Goal: Task Accomplishment & Management: Complete application form

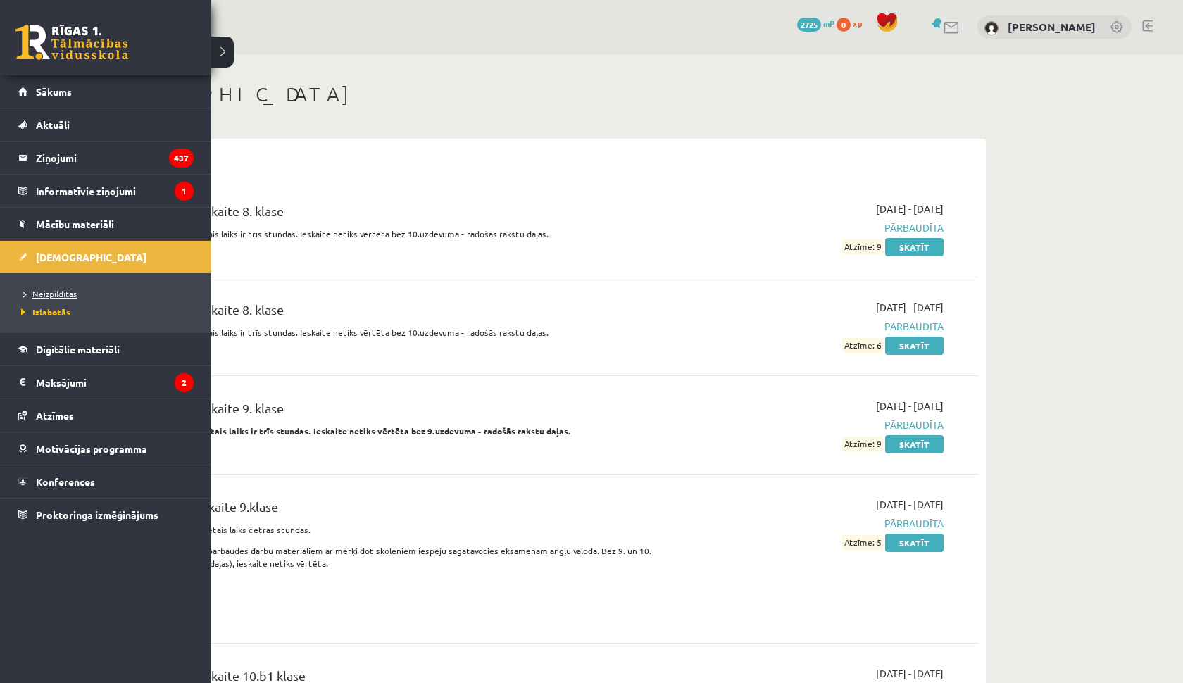
click at [48, 294] on span "Neizpildītās" at bounding box center [47, 293] width 59 height 11
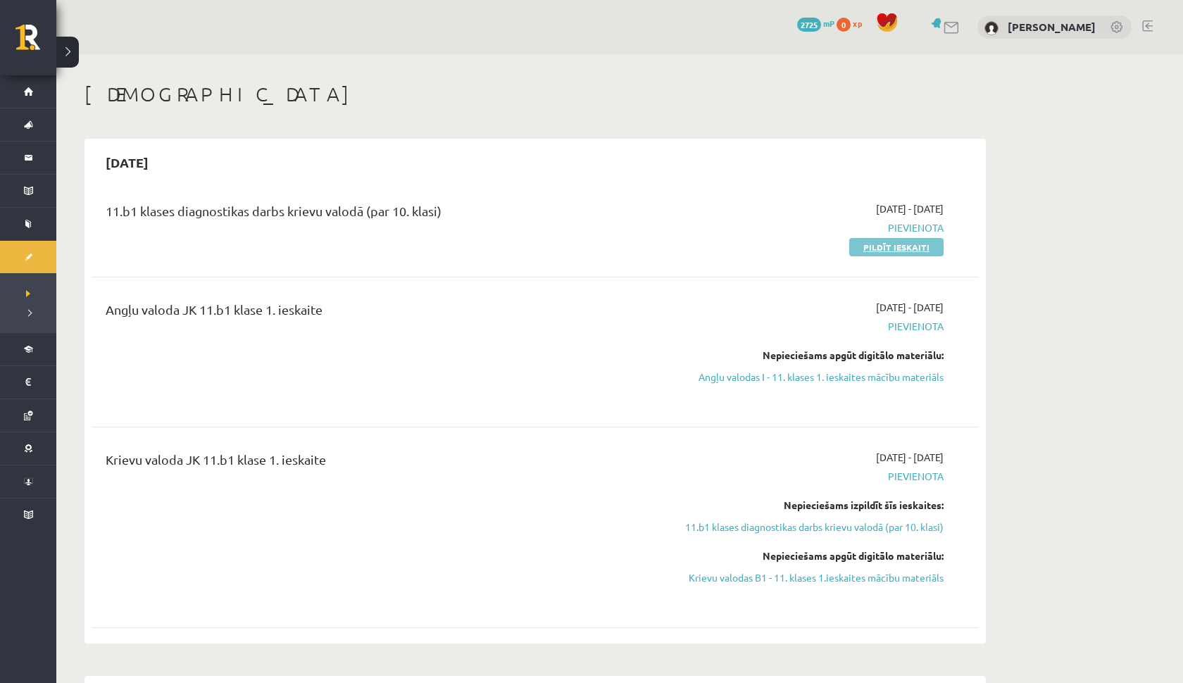
click at [917, 247] on link "Pildīt ieskaiti" at bounding box center [896, 247] width 94 height 18
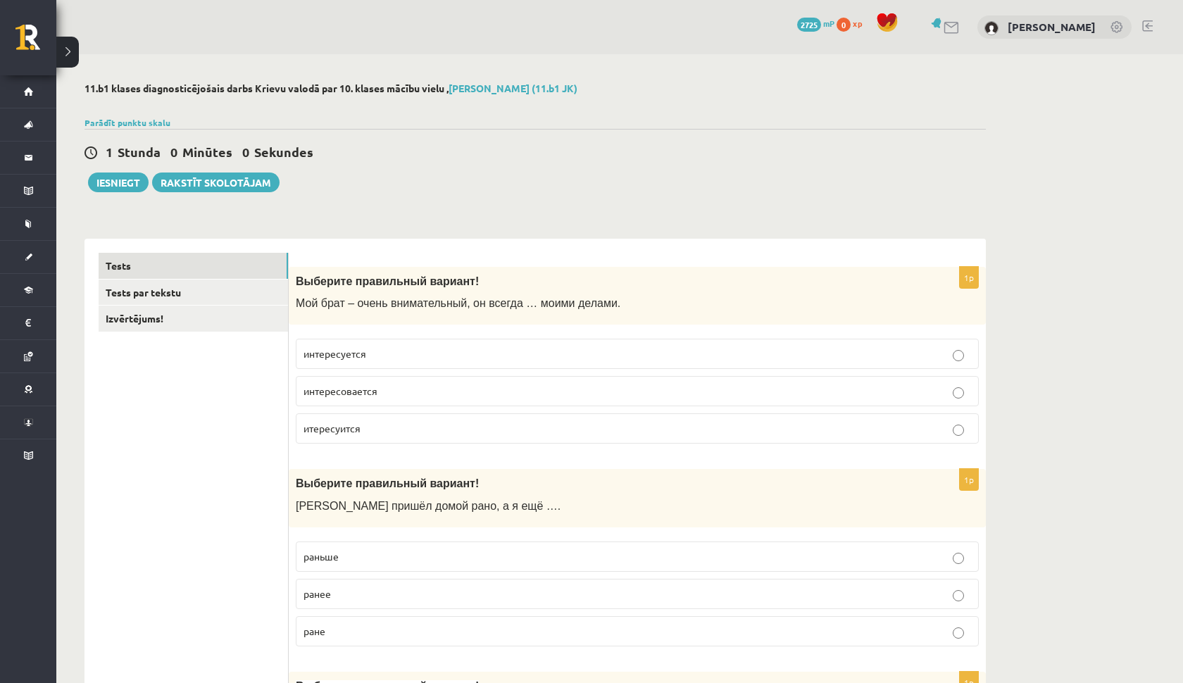
select select "**********"
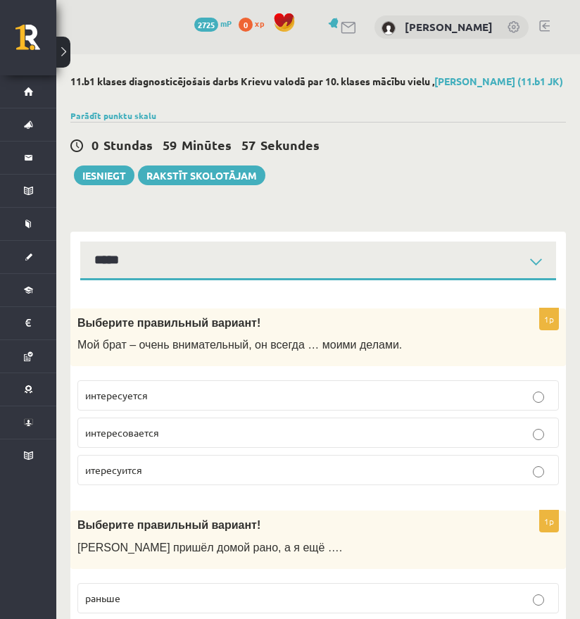
click at [77, 309] on div "Выберите правильный вариант! Мой брат – очень внимательный, он всегда … моими д…" at bounding box center [318, 338] width 496 height 58
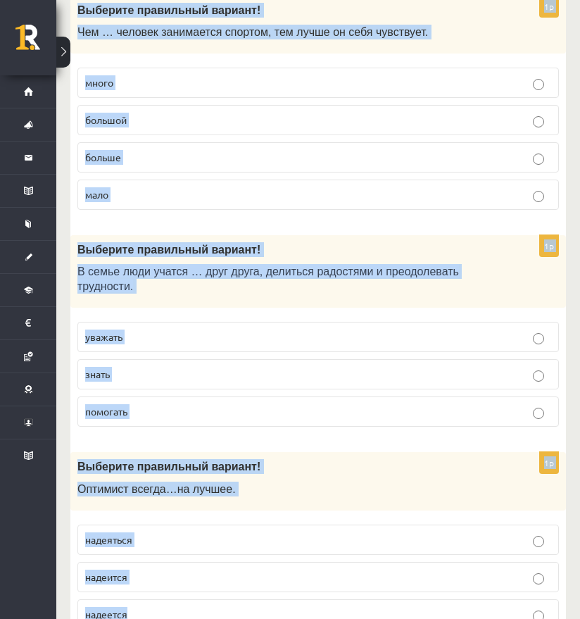
scroll to position [4547, 0]
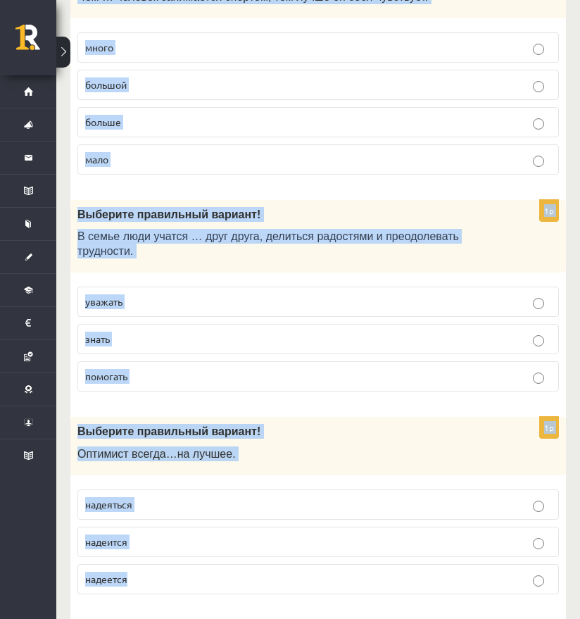
drag, startPoint x: 76, startPoint y: 309, endPoint x: 268, endPoint y: 563, distance: 317.8
copy form "Loremips dolorsitam consect! Adi elit – seddo eiusmodtempo, in utlabo … etdol m…"
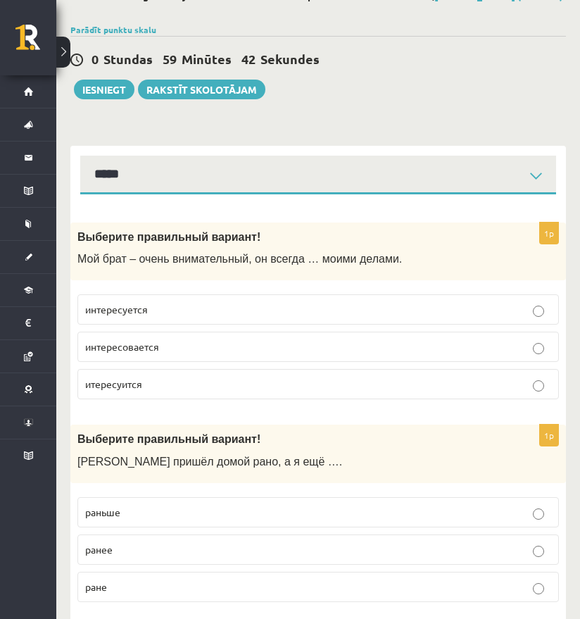
scroll to position [87, 0]
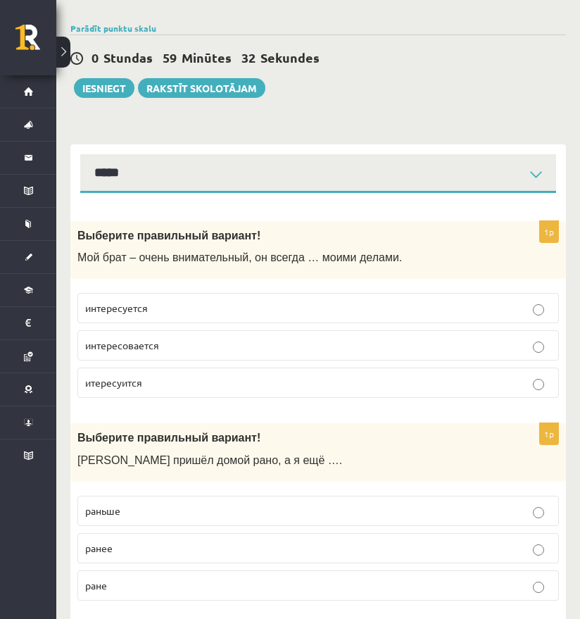
click at [218, 306] on p "интересуется" at bounding box center [318, 308] width 466 height 15
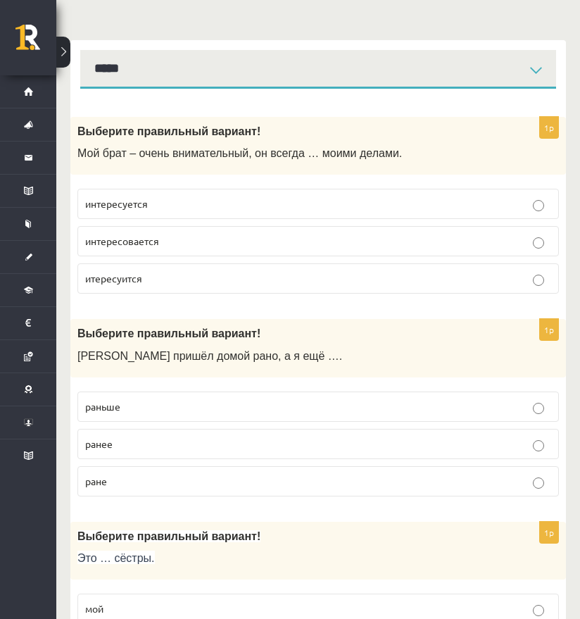
scroll to position [194, 0]
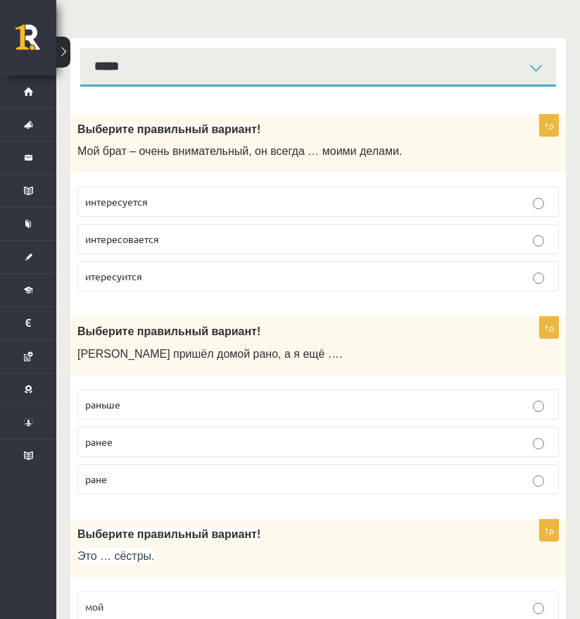
click at [226, 393] on label "раньше" at bounding box center [318, 405] width 482 height 30
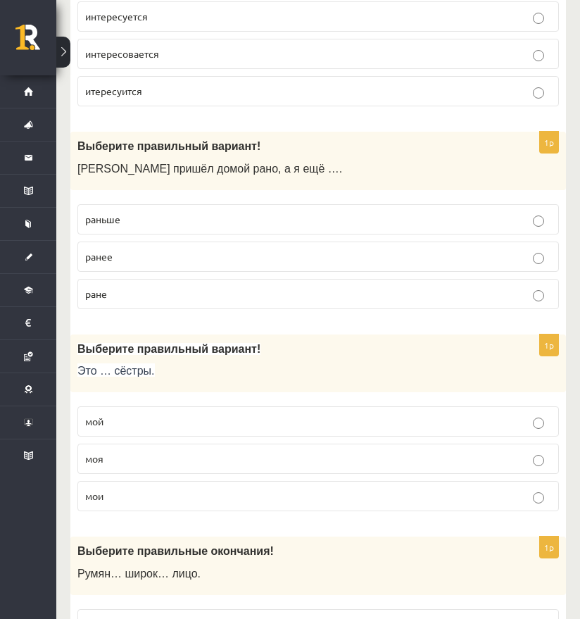
scroll to position [411, 0]
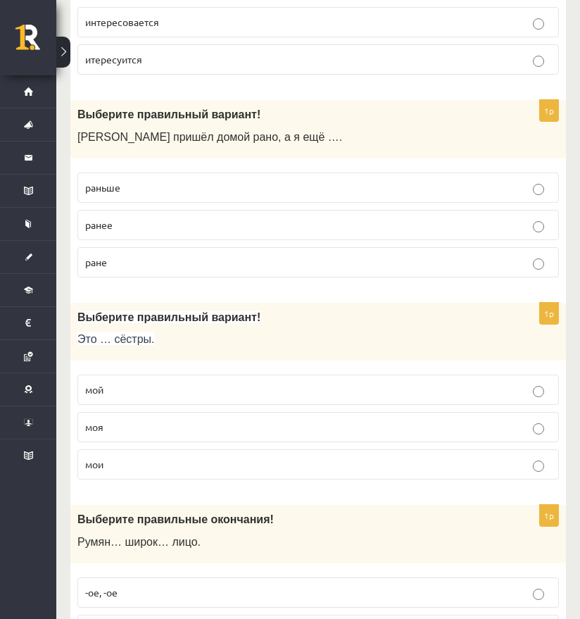
click at [170, 466] on p "мои" at bounding box center [318, 464] width 466 height 15
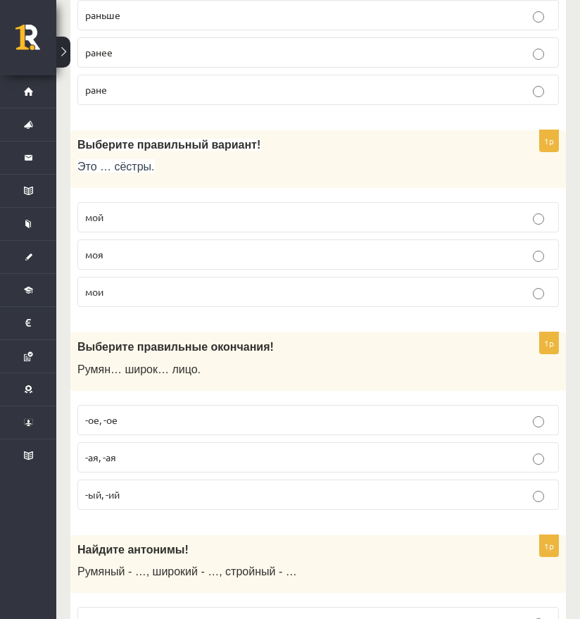
scroll to position [652, 0]
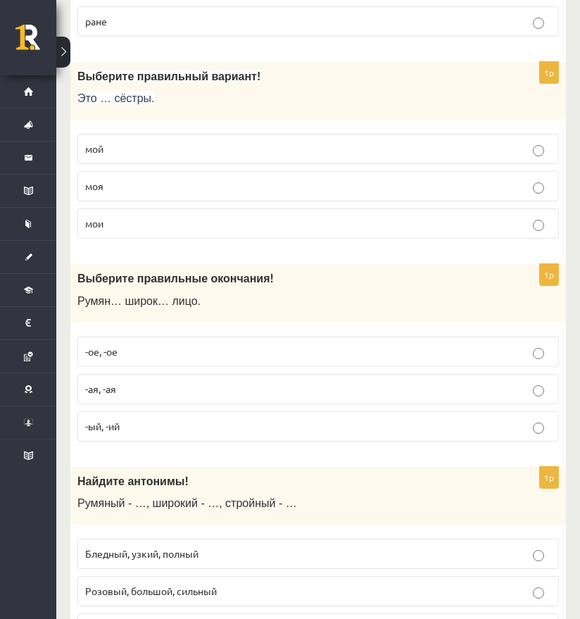
click at [177, 338] on label "-ое, -ое" at bounding box center [318, 352] width 482 height 30
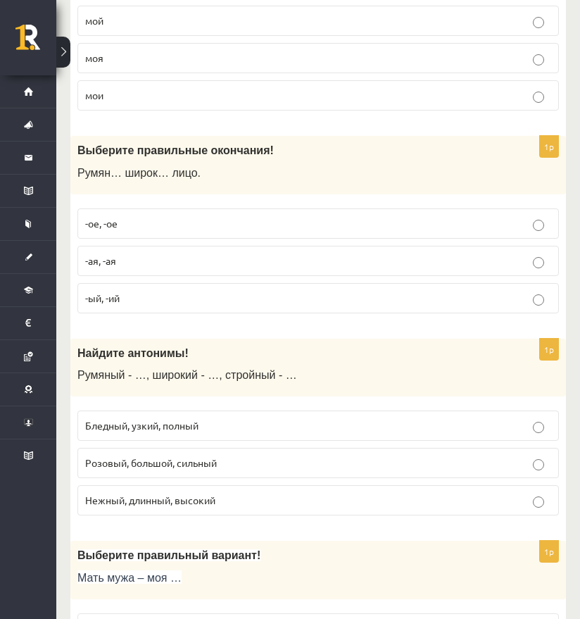
scroll to position [780, 0]
click at [231, 450] on label "Розовый, большой, сильный" at bounding box center [318, 462] width 482 height 30
click at [220, 423] on p "Бледный, узкий, полный" at bounding box center [318, 425] width 466 height 15
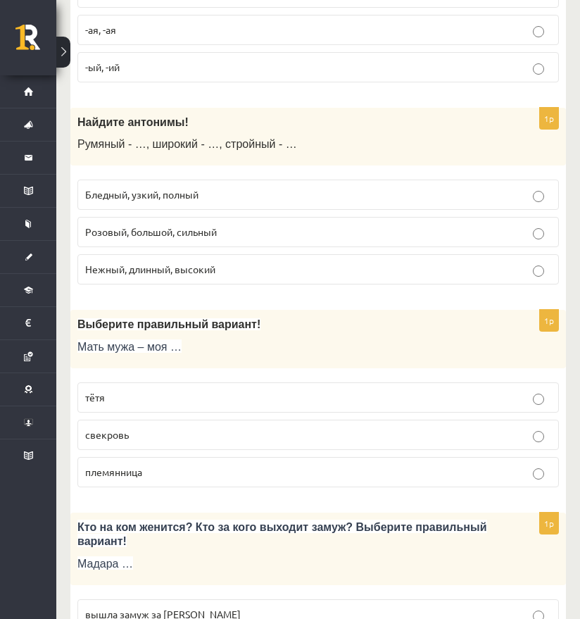
scroll to position [1042, 0]
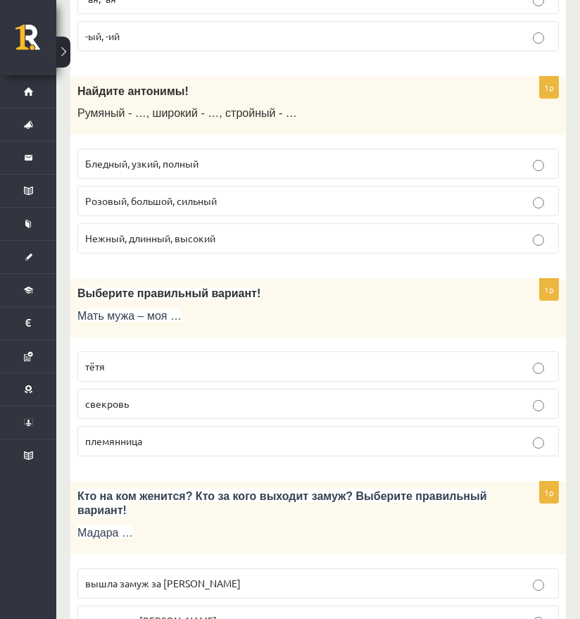
click at [221, 437] on p "племянница" at bounding box center [318, 441] width 466 height 15
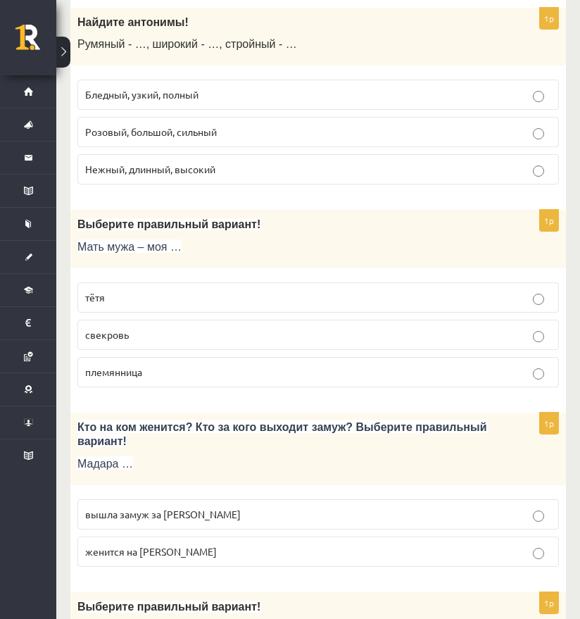
scroll to position [1110, 0]
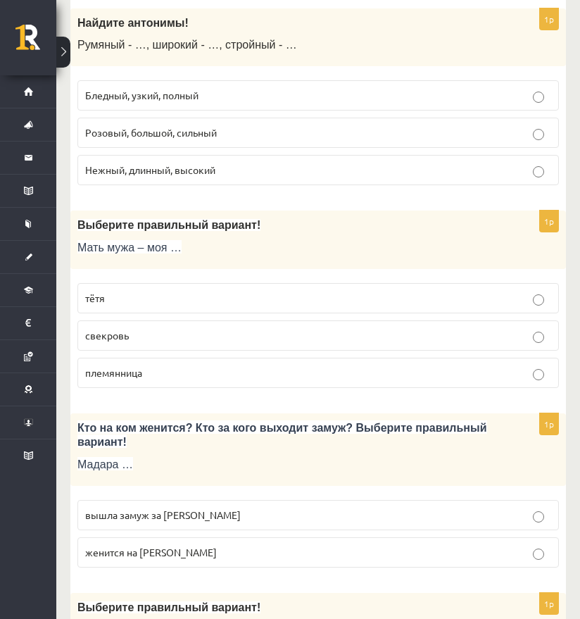
click at [187, 336] on p "свекровь" at bounding box center [318, 335] width 466 height 15
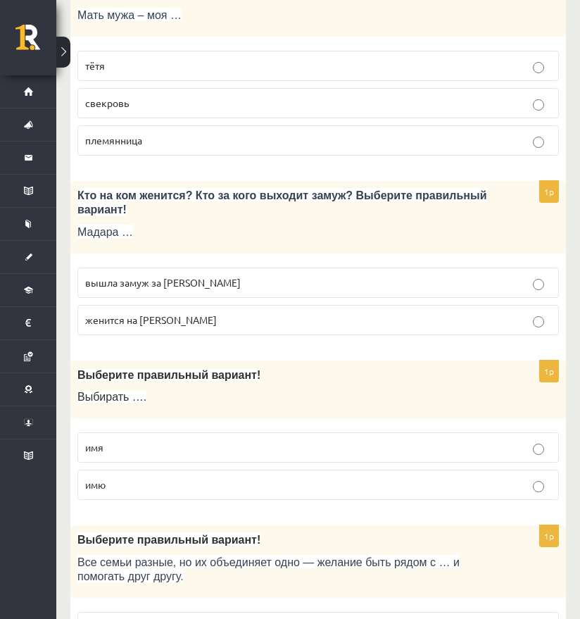
scroll to position [1344, 0]
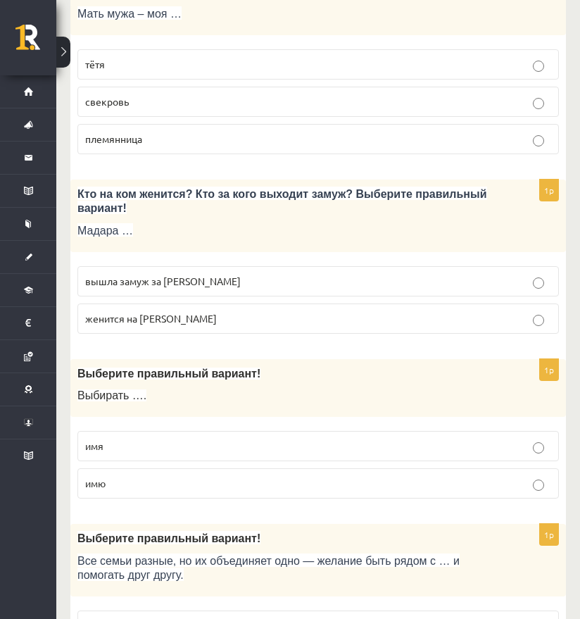
click at [273, 266] on label "вышла замуж за Марка" at bounding box center [318, 281] width 482 height 30
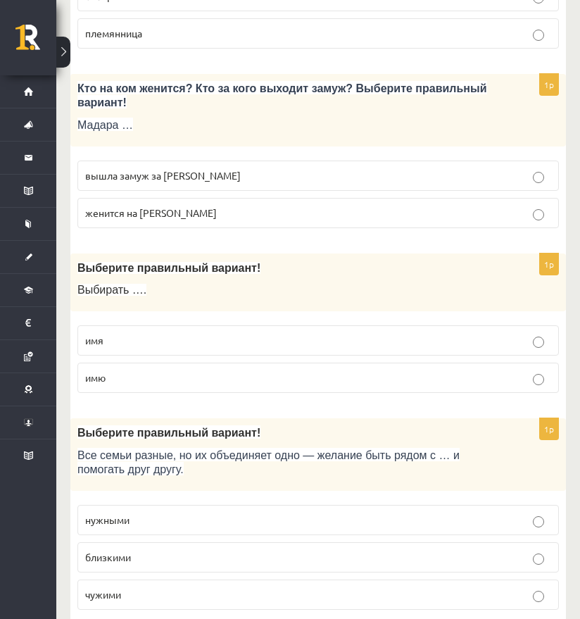
scroll to position [1448, 0]
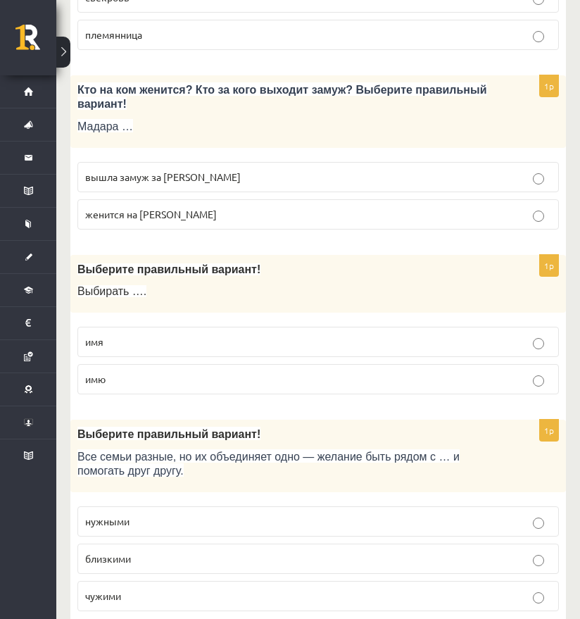
click at [313, 346] on label "имя" at bounding box center [318, 342] width 482 height 30
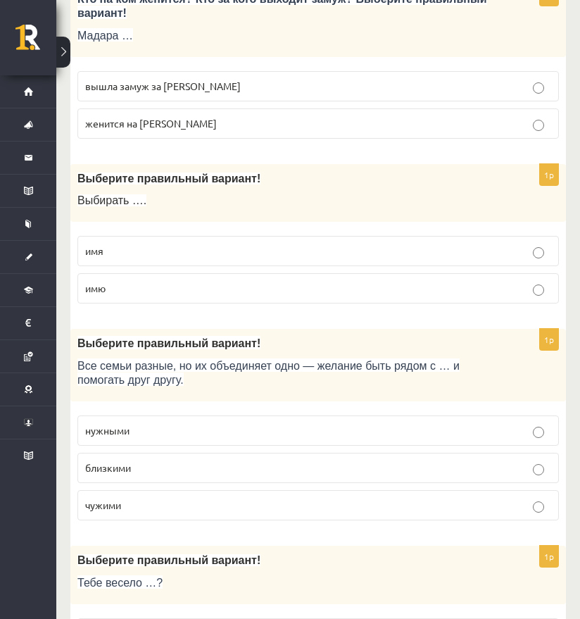
scroll to position [1592, 0]
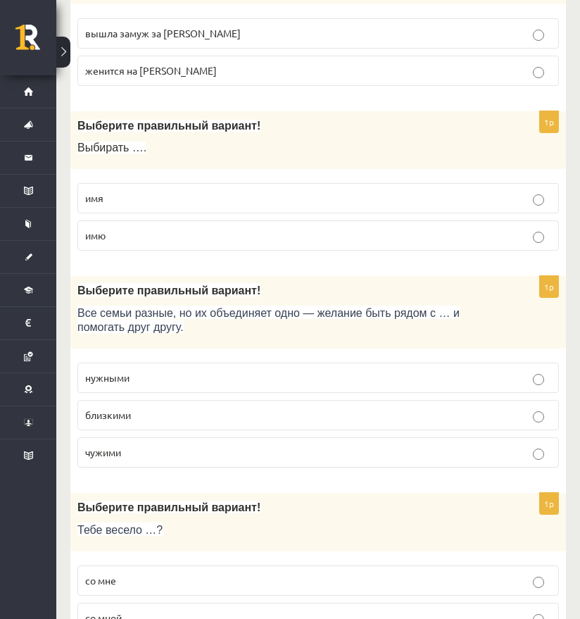
click at [147, 370] on p "нужными" at bounding box center [318, 377] width 466 height 15
click at [147, 408] on p "близкими" at bounding box center [318, 415] width 466 height 15
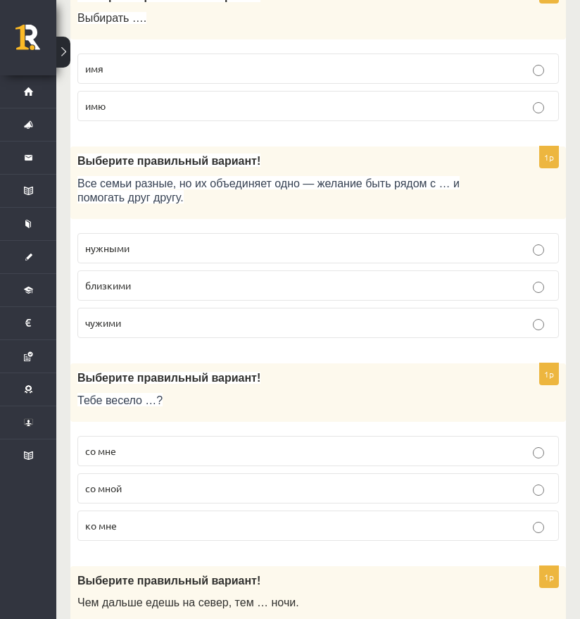
scroll to position [1719, 0]
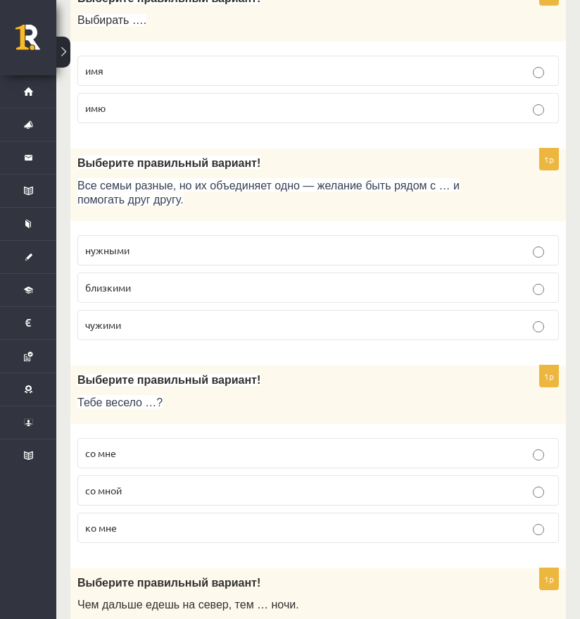
click at [163, 483] on p "со мной" at bounding box center [318, 490] width 466 height 15
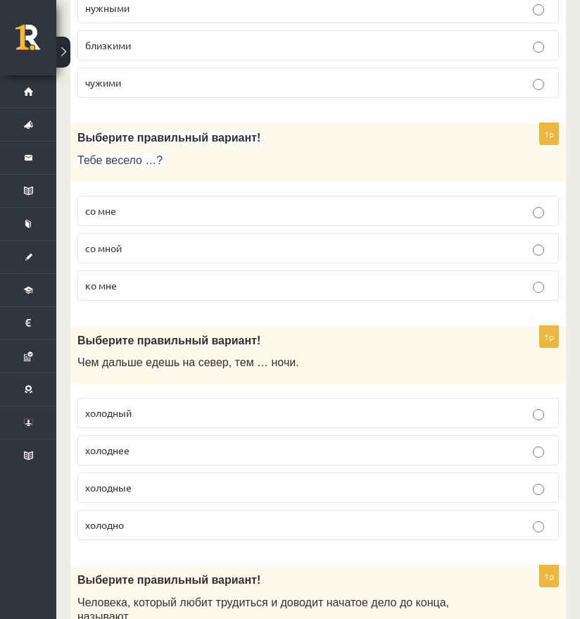
scroll to position [1958, 0]
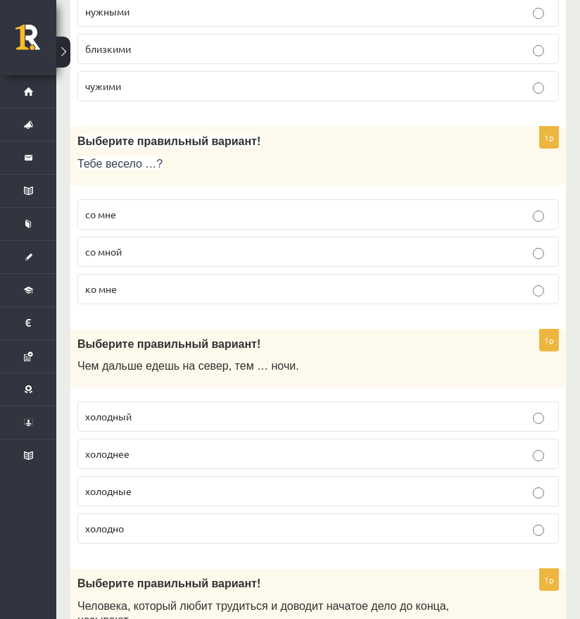
click at [142, 447] on p "холоднее" at bounding box center [318, 454] width 466 height 15
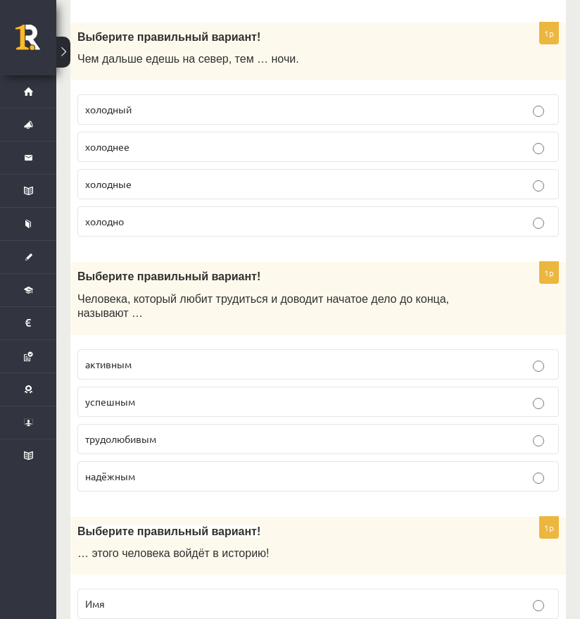
scroll to position [2264, 0]
click at [170, 435] on p "трудолюбивым" at bounding box center [318, 439] width 466 height 15
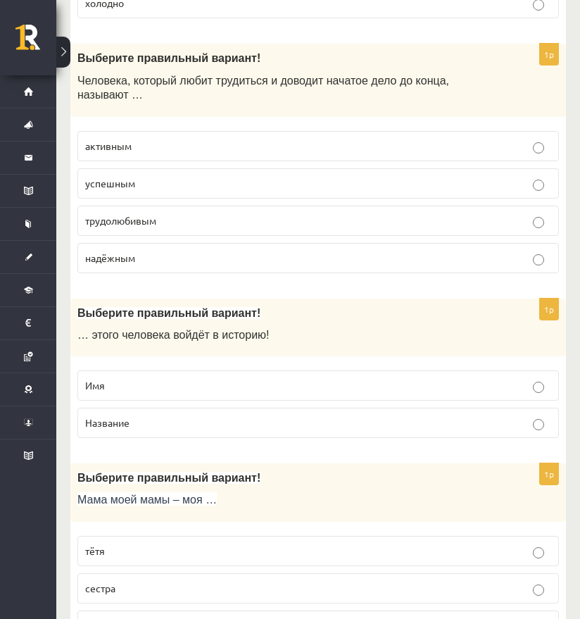
scroll to position [2491, 0]
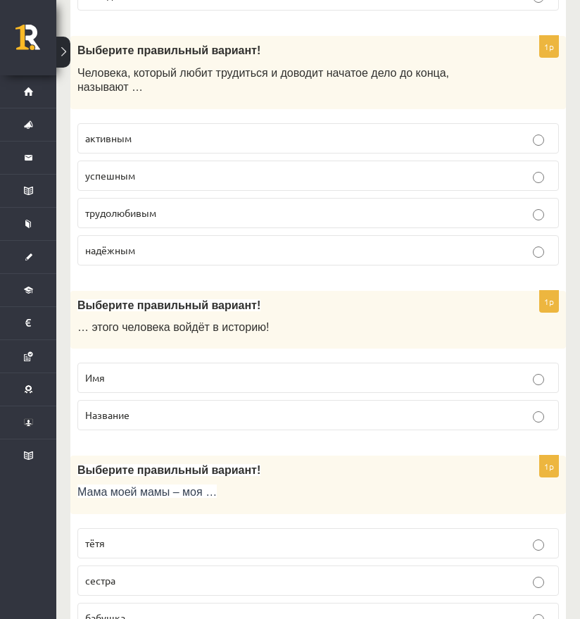
click at [142, 356] on fieldset "Имя Название" at bounding box center [318, 395] width 482 height 79
click at [151, 370] on p "Имя" at bounding box center [318, 377] width 466 height 15
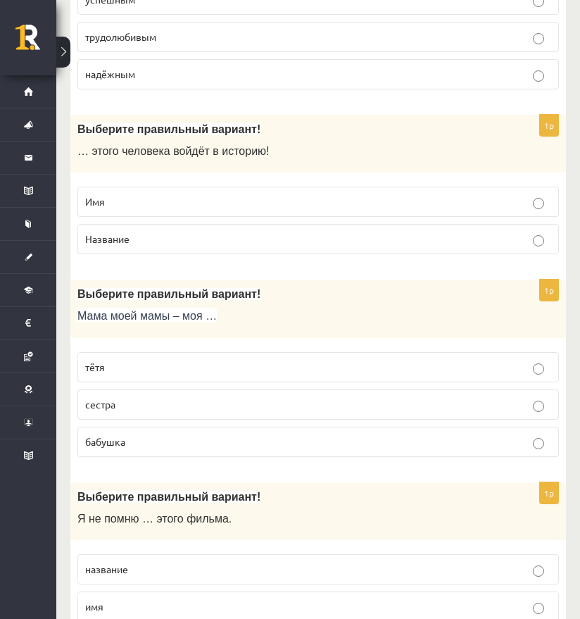
scroll to position [2665, 0]
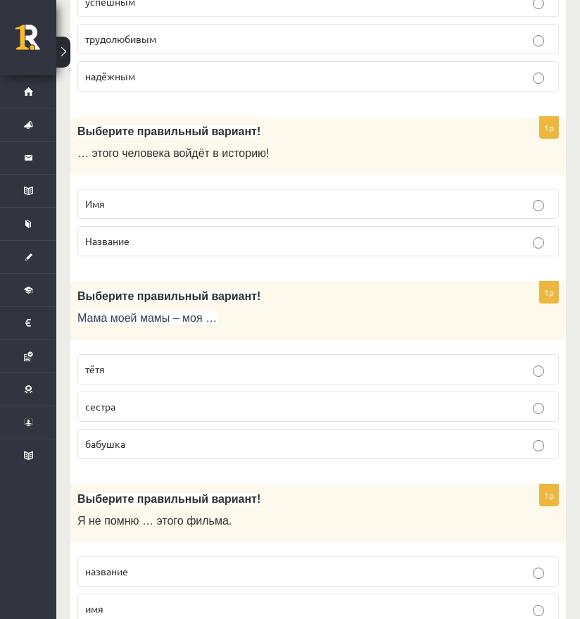
click at [180, 437] on p "бабушка" at bounding box center [318, 444] width 466 height 15
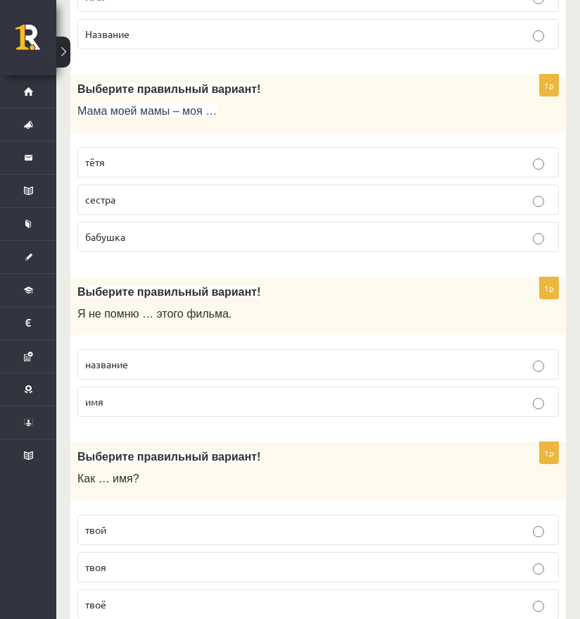
scroll to position [2872, 0]
click at [147, 365] on label "название" at bounding box center [318, 364] width 482 height 30
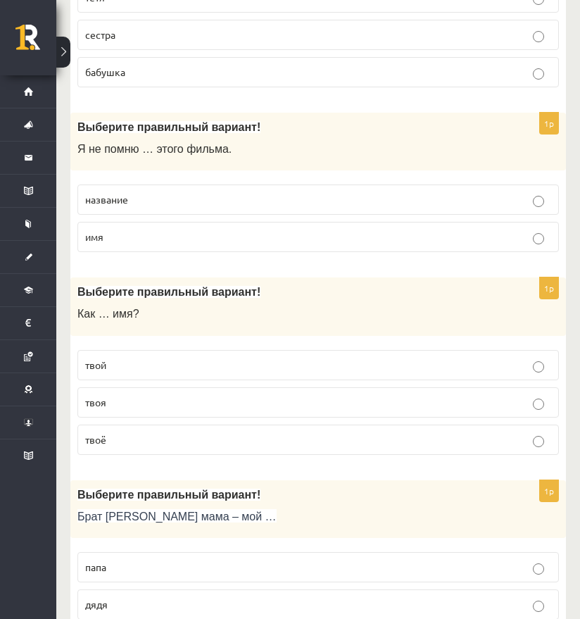
scroll to position [3033, 0]
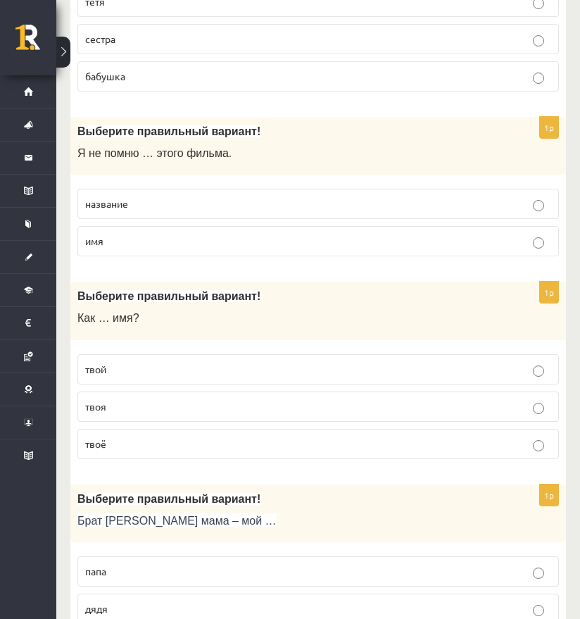
click at [146, 354] on label "твой" at bounding box center [318, 369] width 482 height 30
click at [103, 437] on span "твоё" at bounding box center [95, 443] width 21 height 13
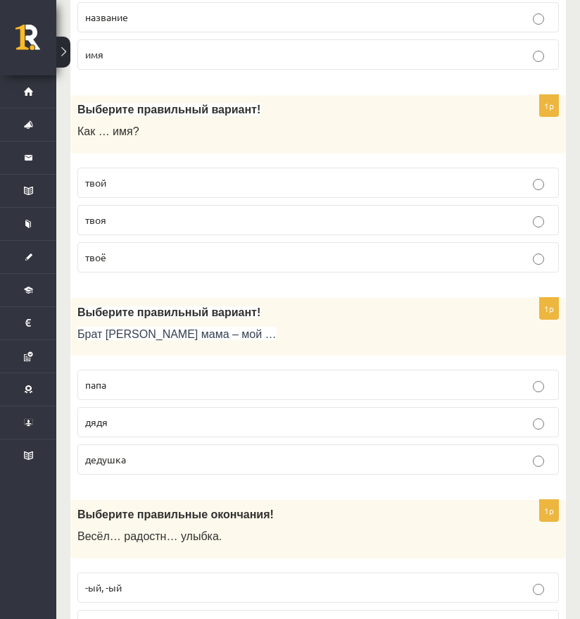
scroll to position [3219, 0]
click at [136, 416] on p "дядя" at bounding box center [318, 423] width 466 height 15
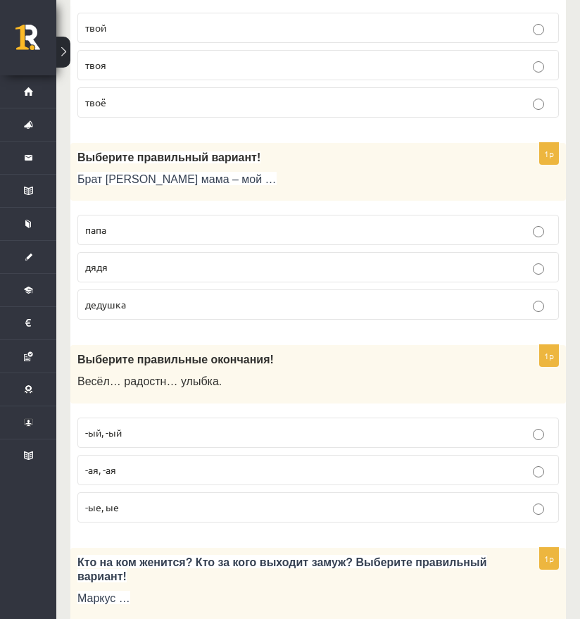
scroll to position [3376, 0]
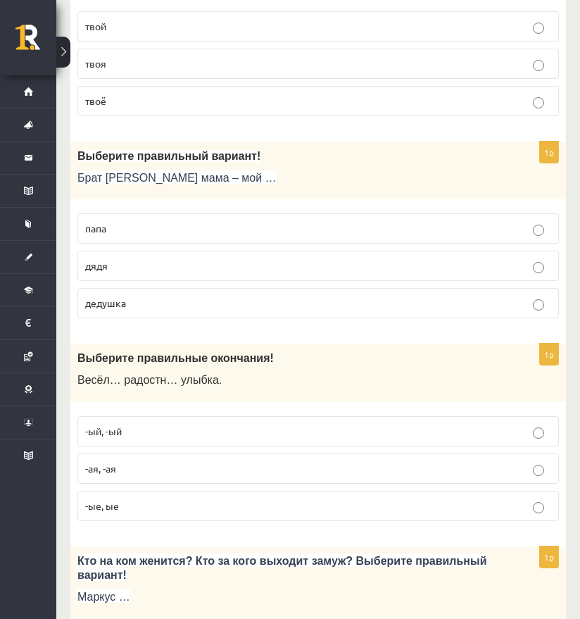
click at [168, 424] on p "-ый, -ый" at bounding box center [318, 431] width 466 height 15
click at [130, 454] on label "-ая, -ая" at bounding box center [318, 469] width 482 height 30
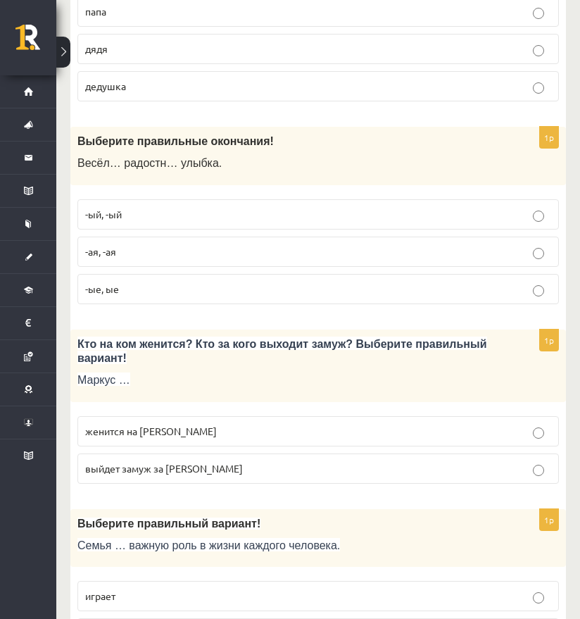
scroll to position [3592, 0]
click at [124, 417] on label "женится на Агнии" at bounding box center [318, 432] width 482 height 30
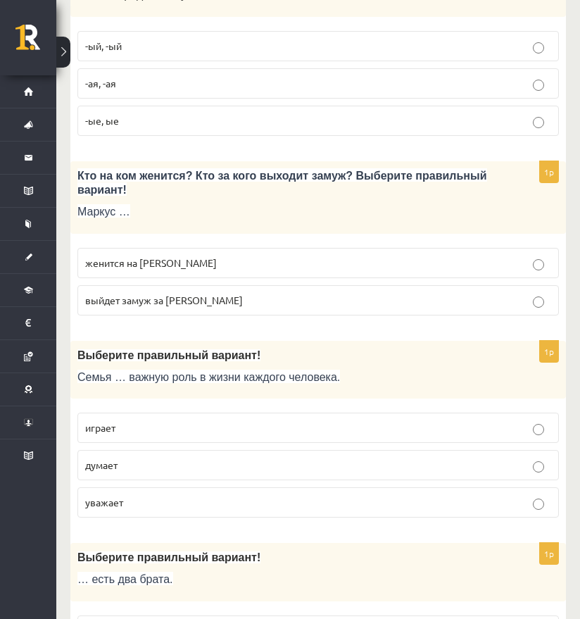
scroll to position [3762, 0]
click at [154, 420] on p "играет" at bounding box center [318, 427] width 466 height 15
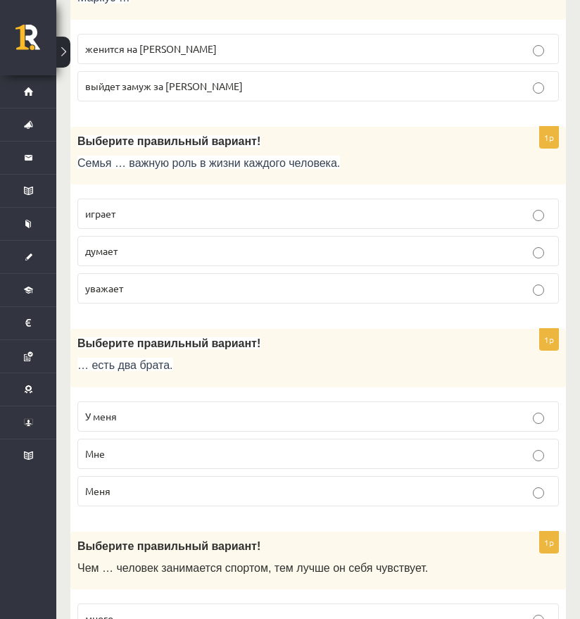
scroll to position [3987, 0]
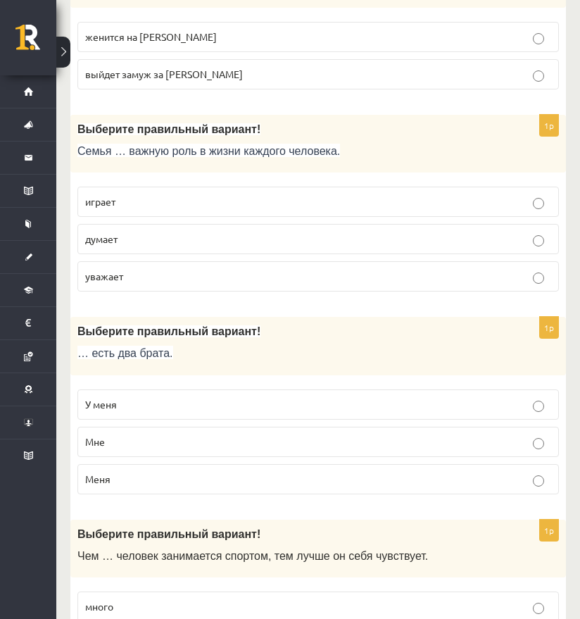
click at [135, 390] on label "У меня" at bounding box center [318, 405] width 482 height 30
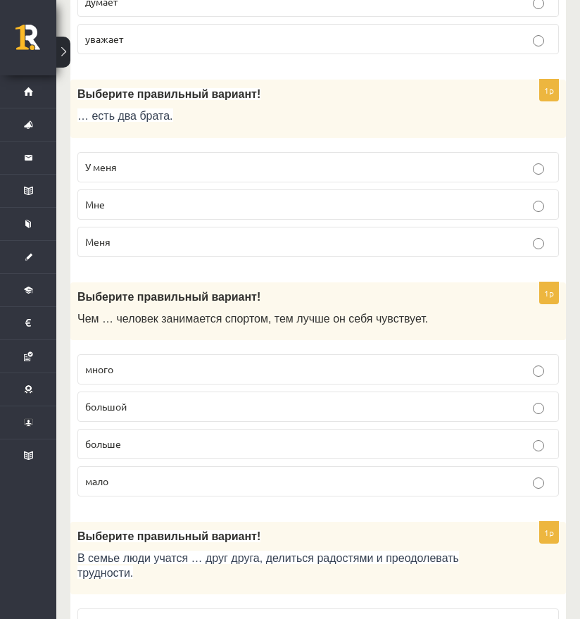
scroll to position [4226, 0]
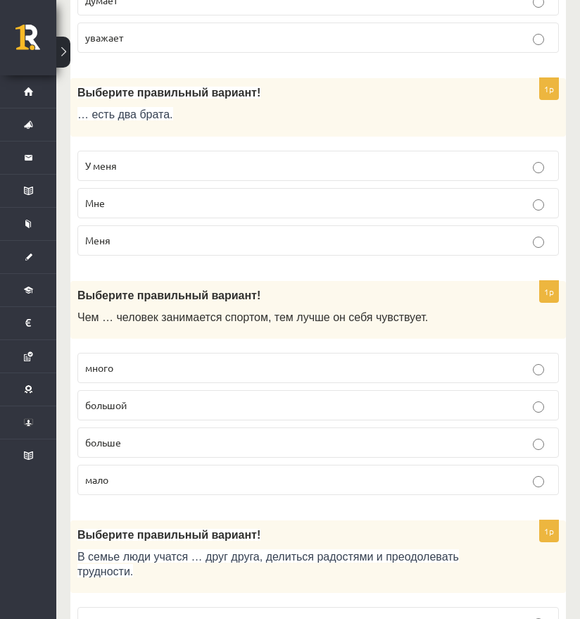
click at [141, 361] on p "много" at bounding box center [318, 368] width 466 height 15
click at [155, 428] on label "больше" at bounding box center [318, 443] width 482 height 30
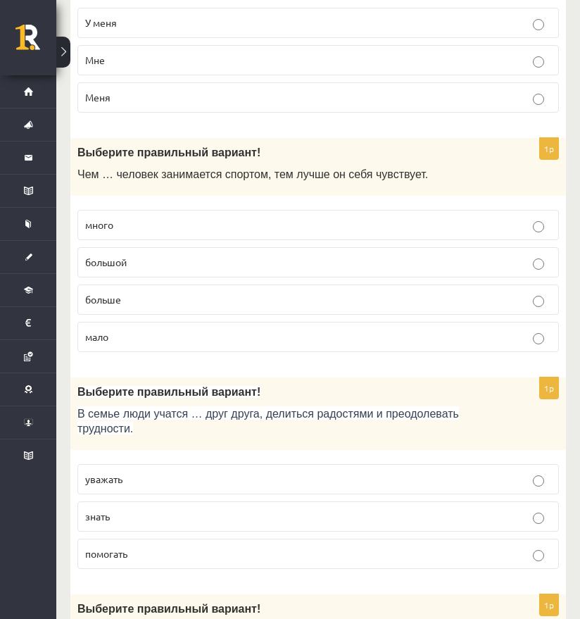
scroll to position [4368, 0]
click at [183, 518] on fieldset "уважать знать помогать" at bounding box center [318, 516] width 482 height 116
click at [199, 547] on label "помогать" at bounding box center [318, 555] width 482 height 30
click at [204, 473] on p "уважать" at bounding box center [318, 480] width 466 height 15
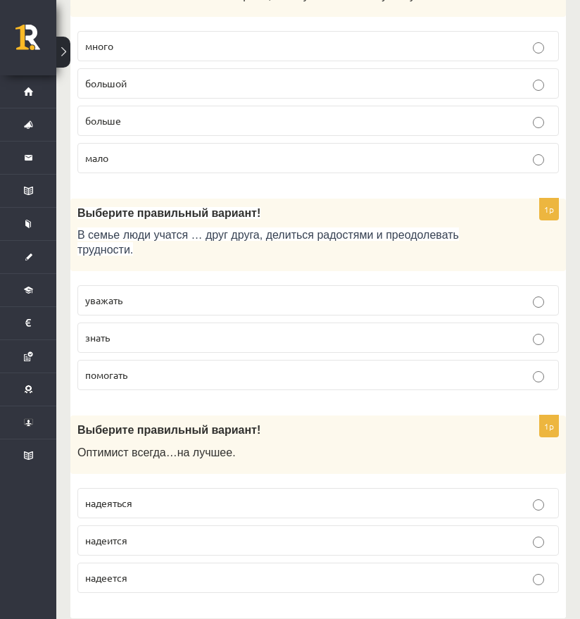
scroll to position [4547, 0]
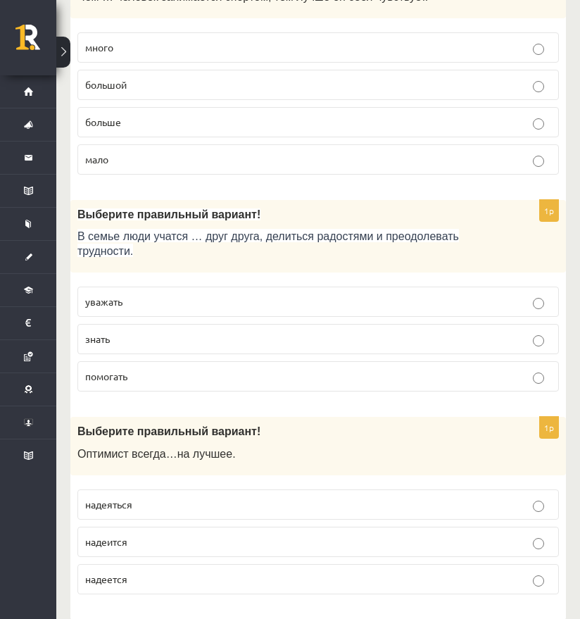
click at [136, 572] on p "надеется" at bounding box center [318, 579] width 466 height 15
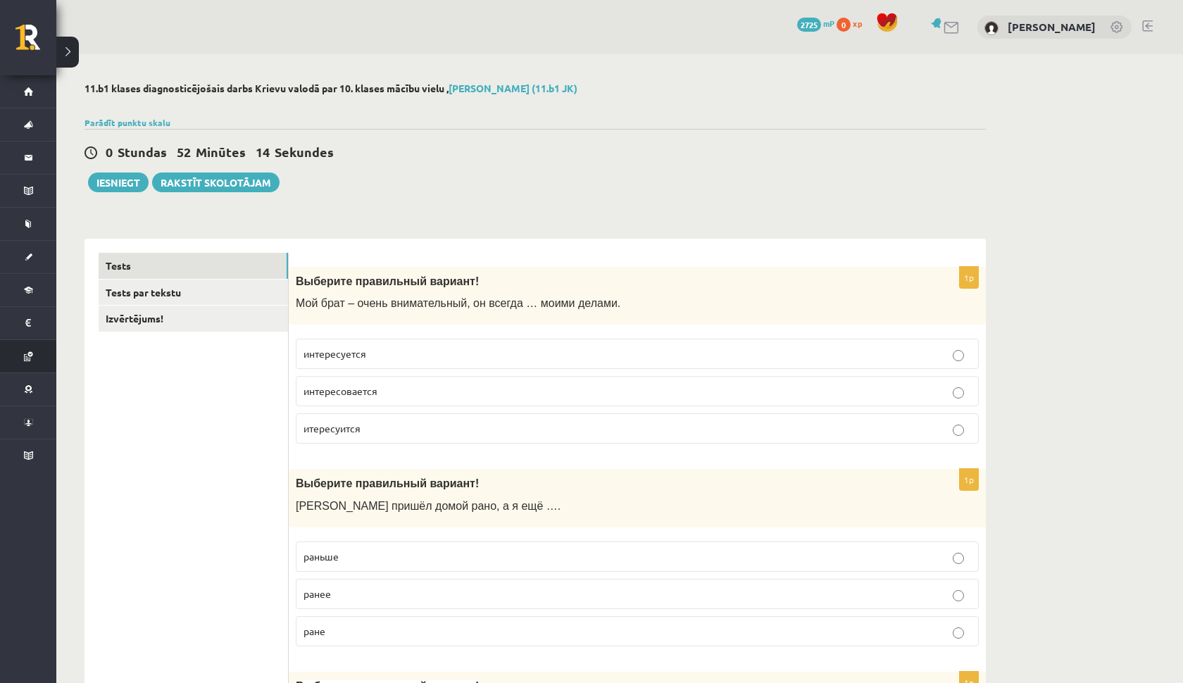
scroll to position [0, 0]
click at [185, 294] on link "Tests par tekstu" at bounding box center [193, 293] width 189 height 26
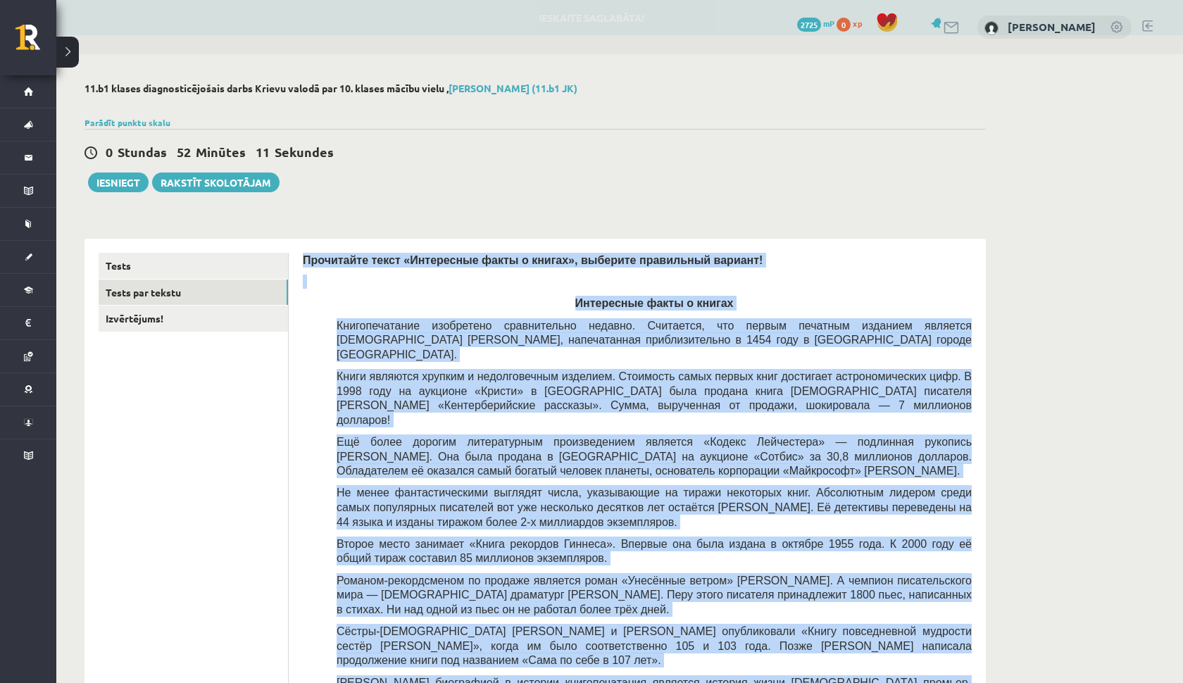
scroll to position [40, 0]
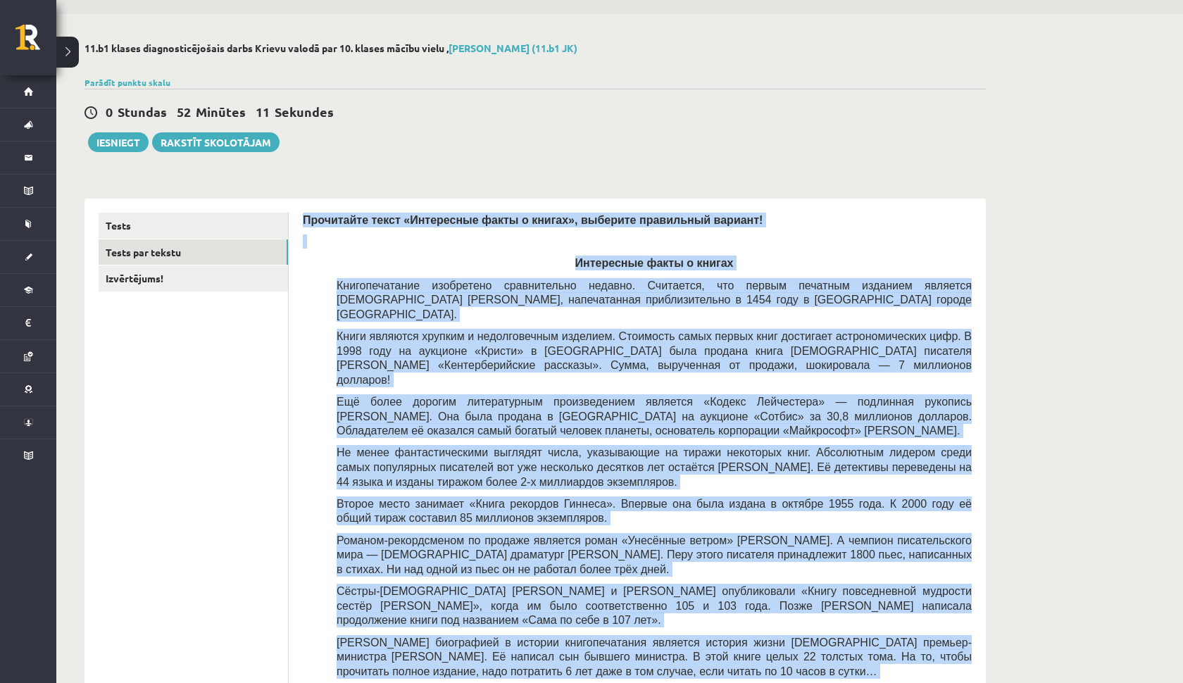
drag, startPoint x: 299, startPoint y: 254, endPoint x: 321, endPoint y: 683, distance: 429.5
click at [321, 683] on div "Прочитайте текст «Интересные факты о книгах», выберите правильный вариант! Инте…" at bounding box center [637, 475] width 669 height 525
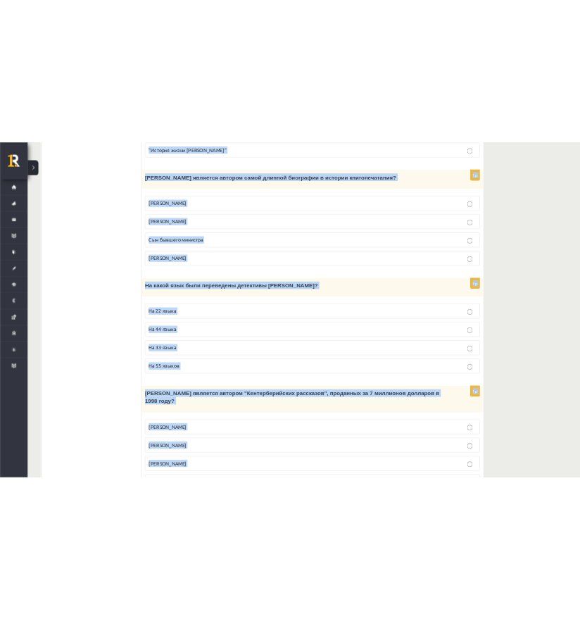
scroll to position [1195, 0]
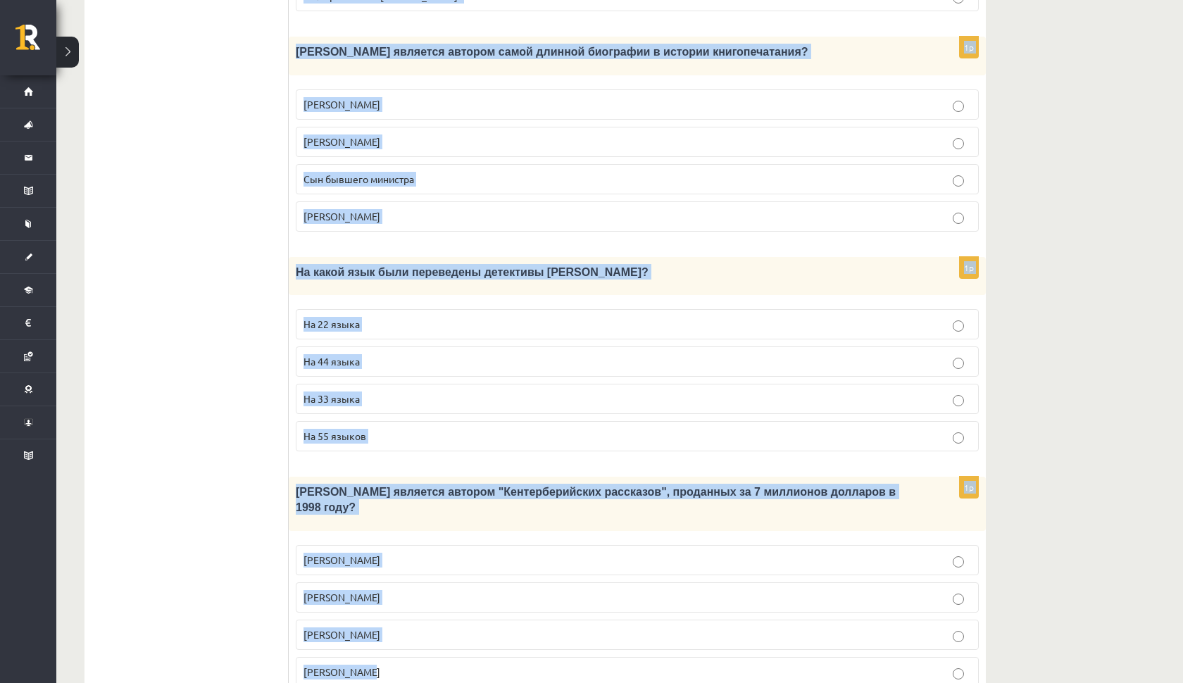
drag, startPoint x: 301, startPoint y: 213, endPoint x: 582, endPoint y: 683, distance: 546.8
copy form "Прочитайте текст «Интересные факты о книгах», выберите правильный вариант! Инте…"
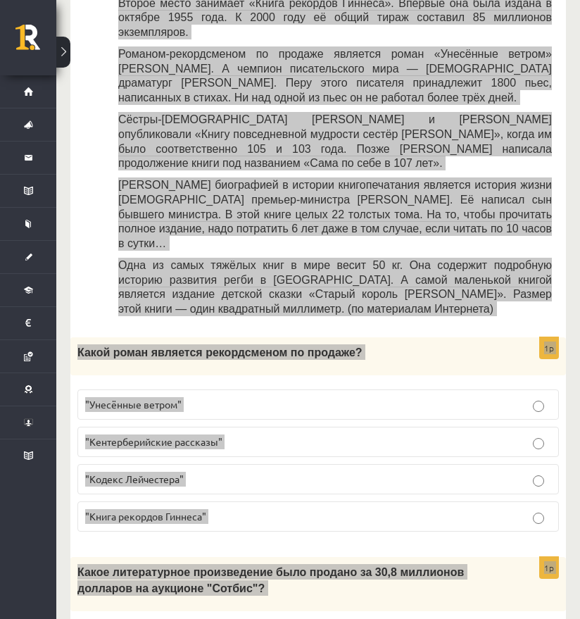
scroll to position [611, 0]
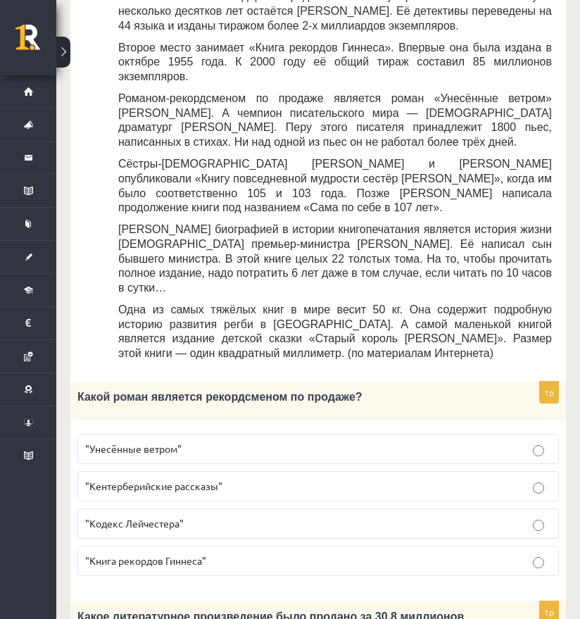
click at [164, 434] on label ""Унесённые ветром"" at bounding box center [318, 449] width 482 height 30
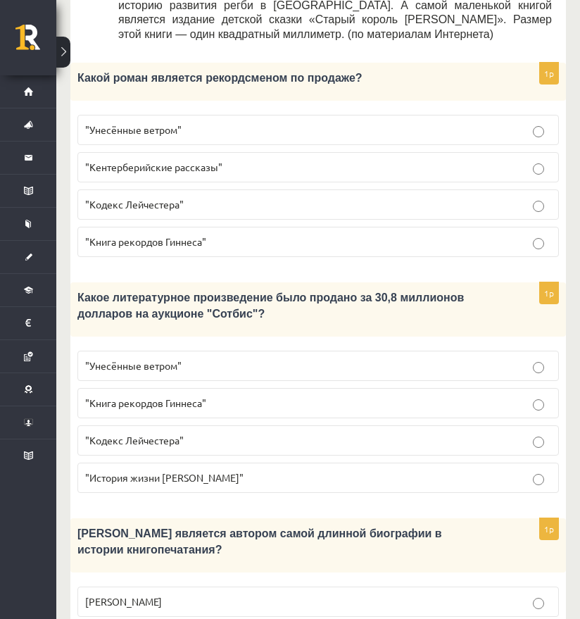
scroll to position [937, 0]
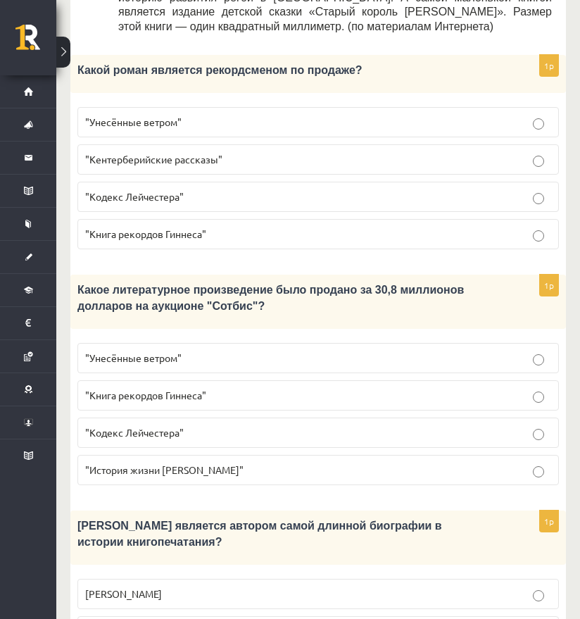
click at [156, 426] on span ""Кодекс Лейчестера"" at bounding box center [134, 432] width 99 height 13
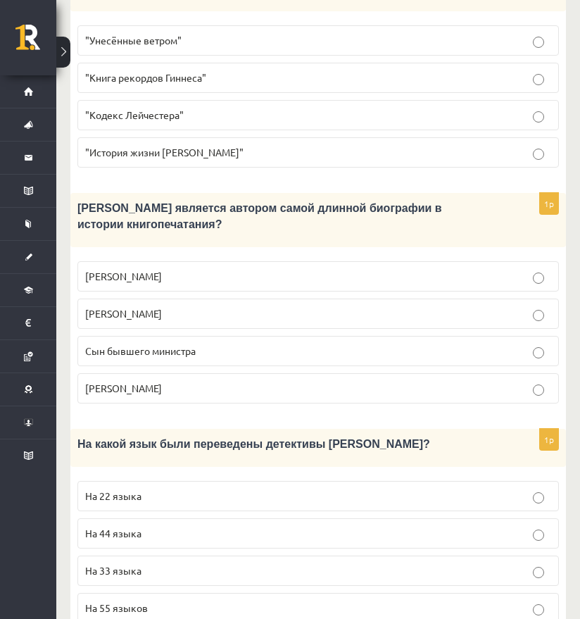
scroll to position [1256, 0]
click at [139, 343] on p "Сын бывшего министра" at bounding box center [318, 350] width 466 height 15
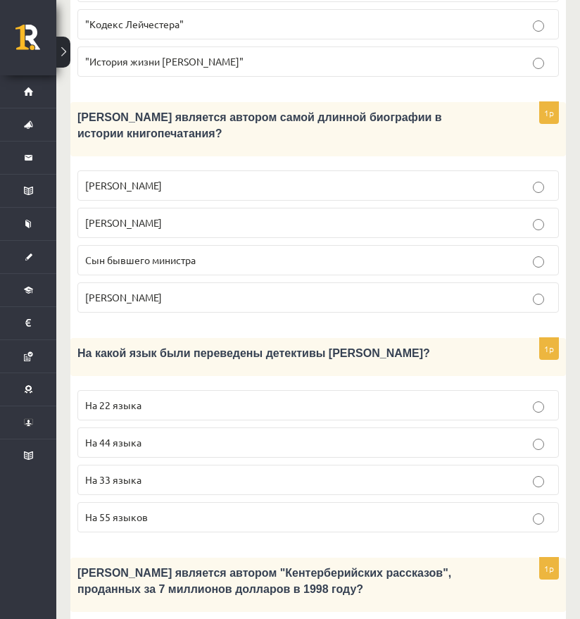
scroll to position [1450, 0]
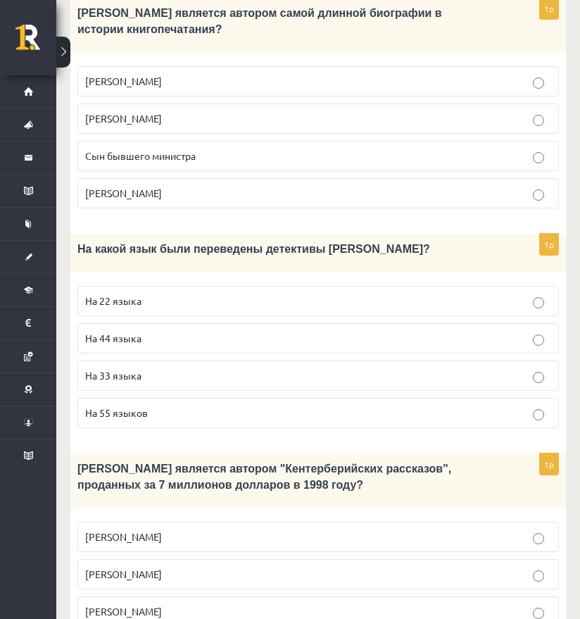
click at [129, 323] on label "На 44 языка" at bounding box center [318, 338] width 482 height 30
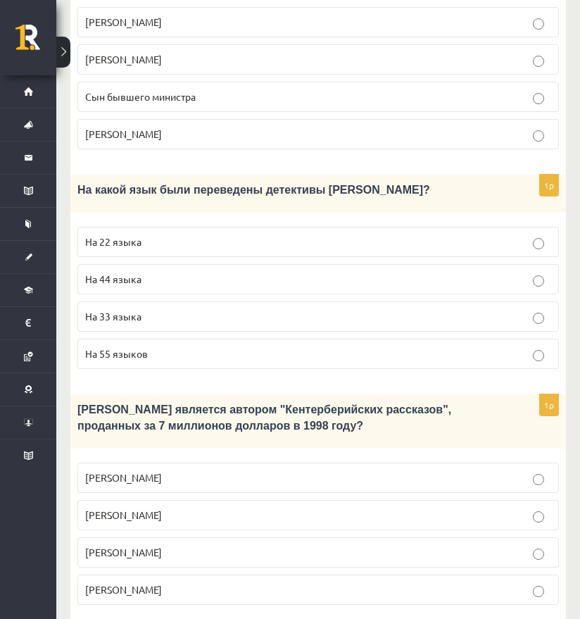
scroll to position [1509, 0]
click at [123, 538] on label "Джефри Чосер" at bounding box center [318, 553] width 482 height 30
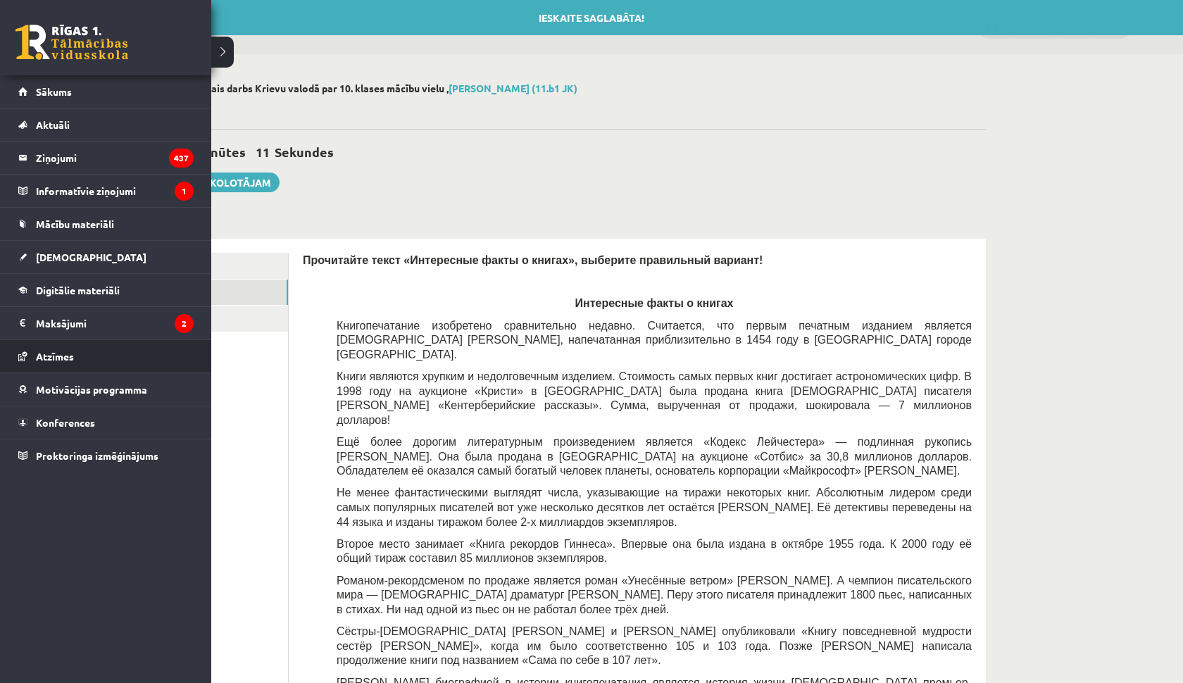
scroll to position [0, 0]
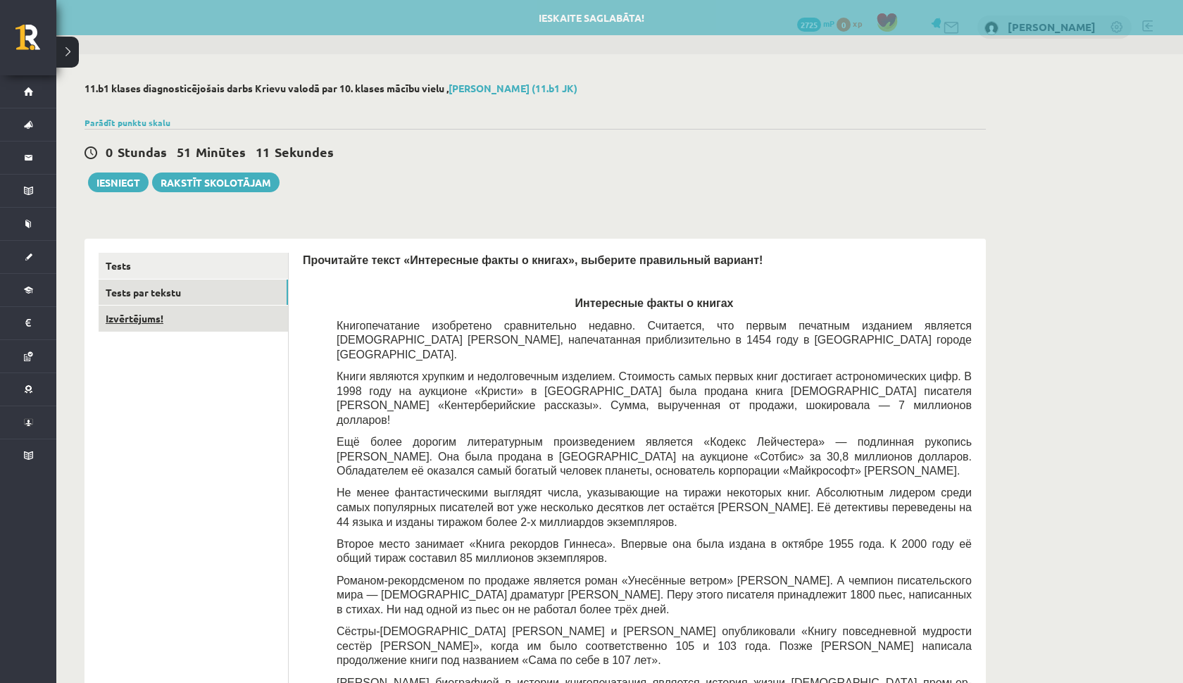
click at [195, 322] on link "Izvērtējums!" at bounding box center [193, 319] width 189 height 26
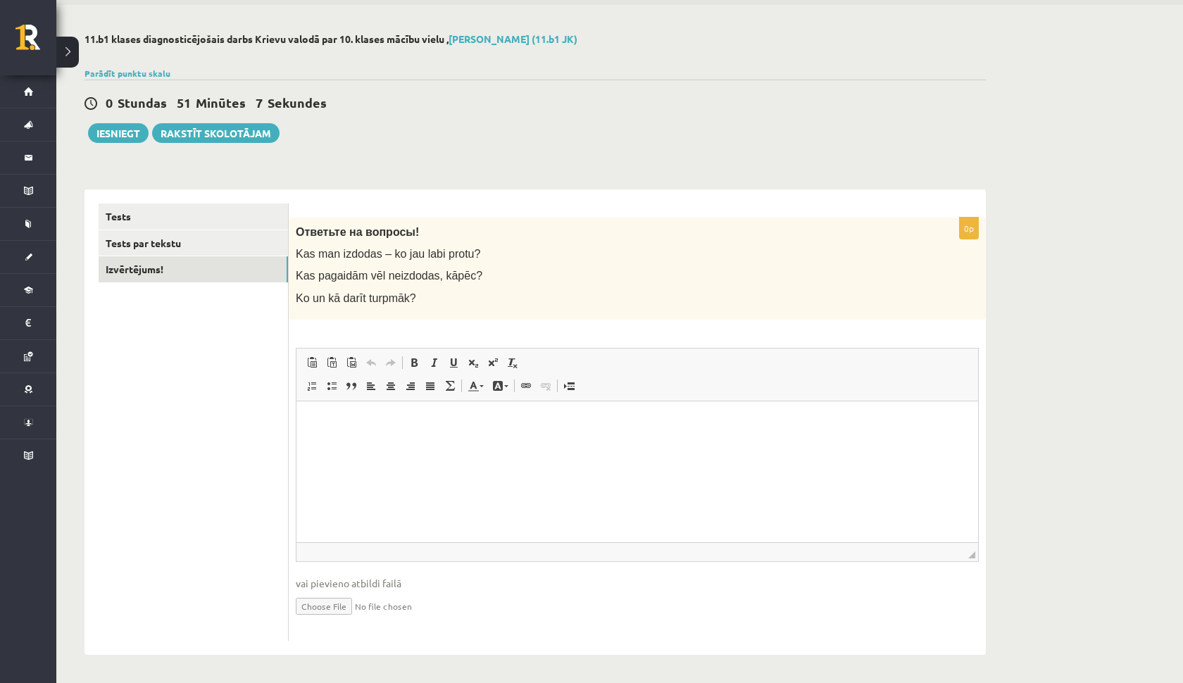
scroll to position [48, 0]
click at [125, 139] on button "Iesniegt" at bounding box center [118, 135] width 61 height 20
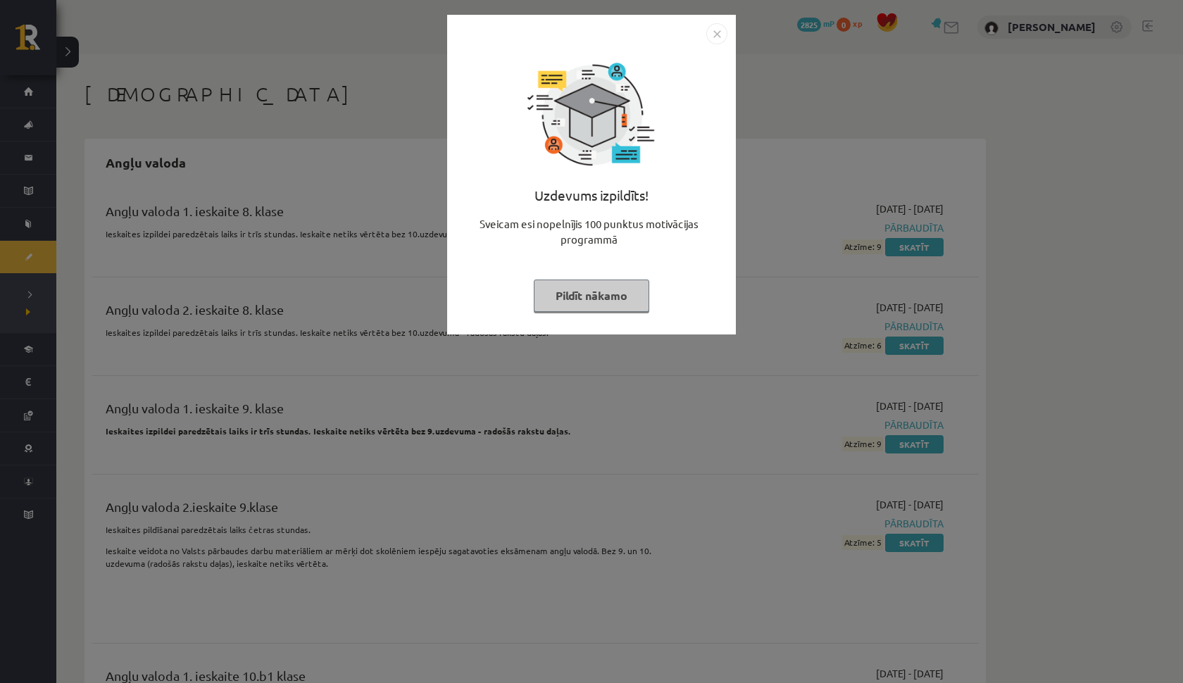
click at [716, 29] on img "Close" at bounding box center [716, 33] width 21 height 21
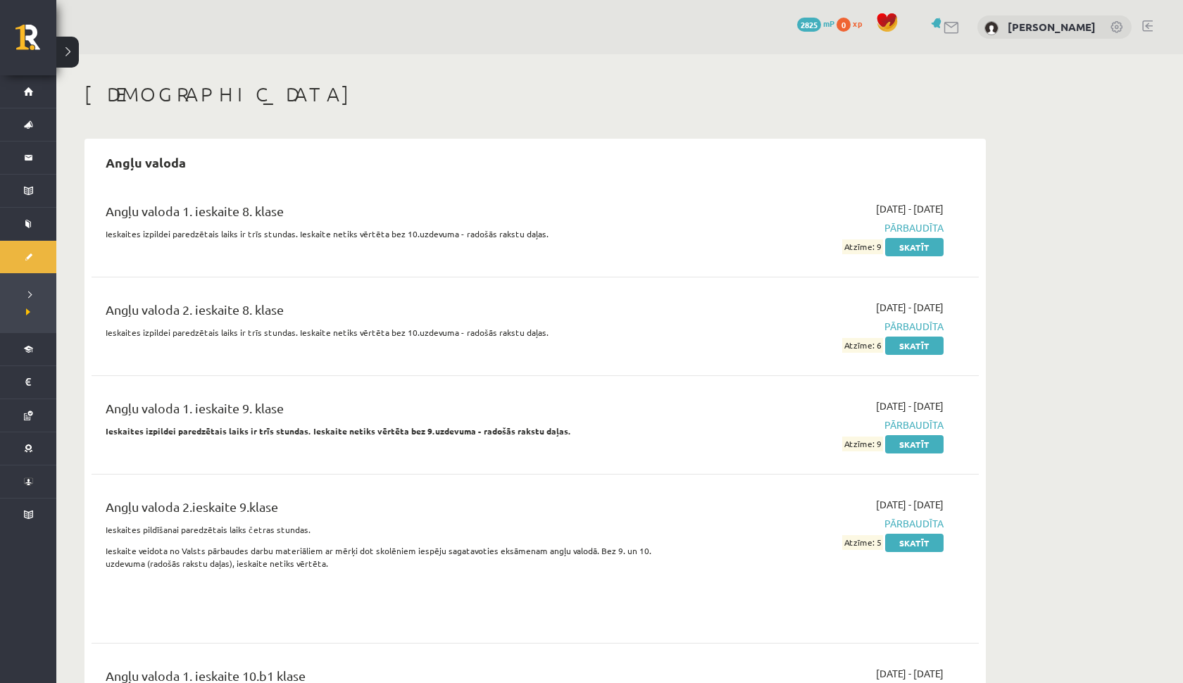
click at [821, 23] on span "2825" at bounding box center [809, 25] width 24 height 14
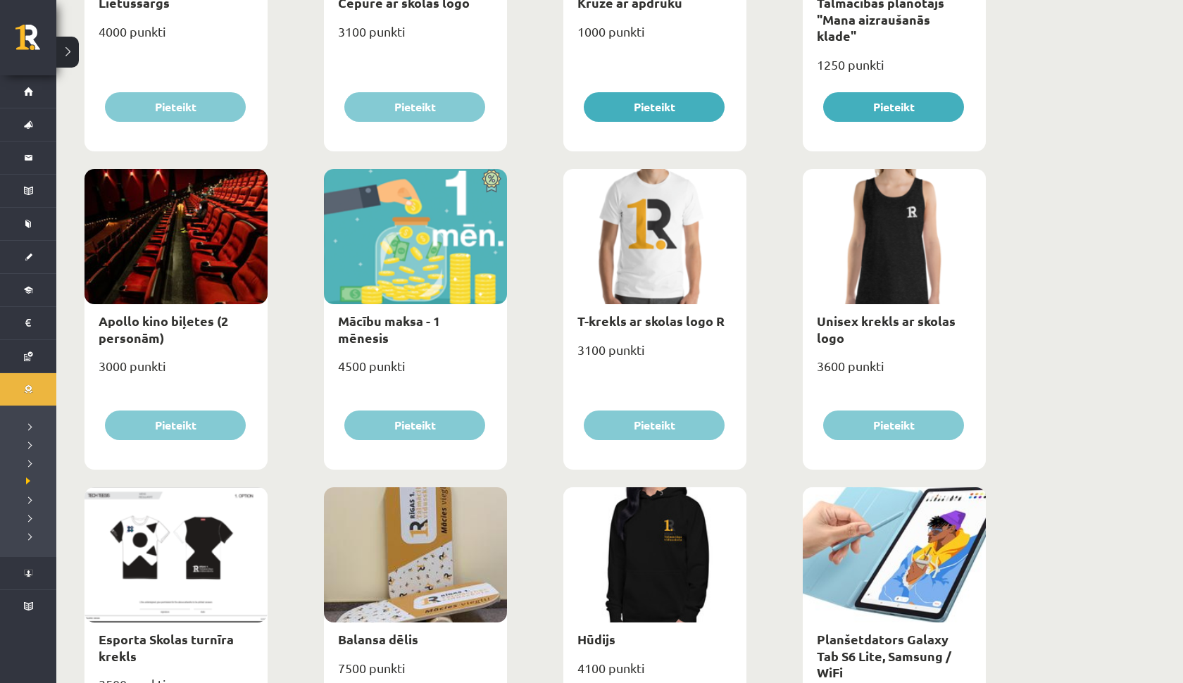
scroll to position [386, 0]
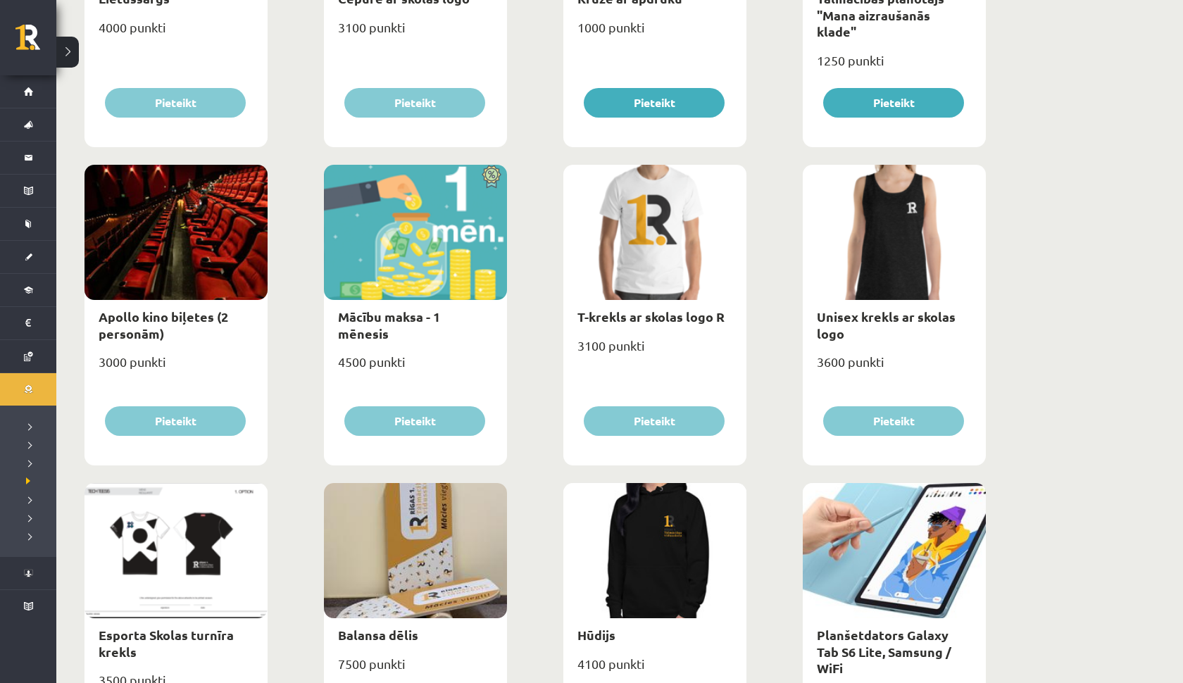
click at [941, 574] on div at bounding box center [894, 550] width 183 height 135
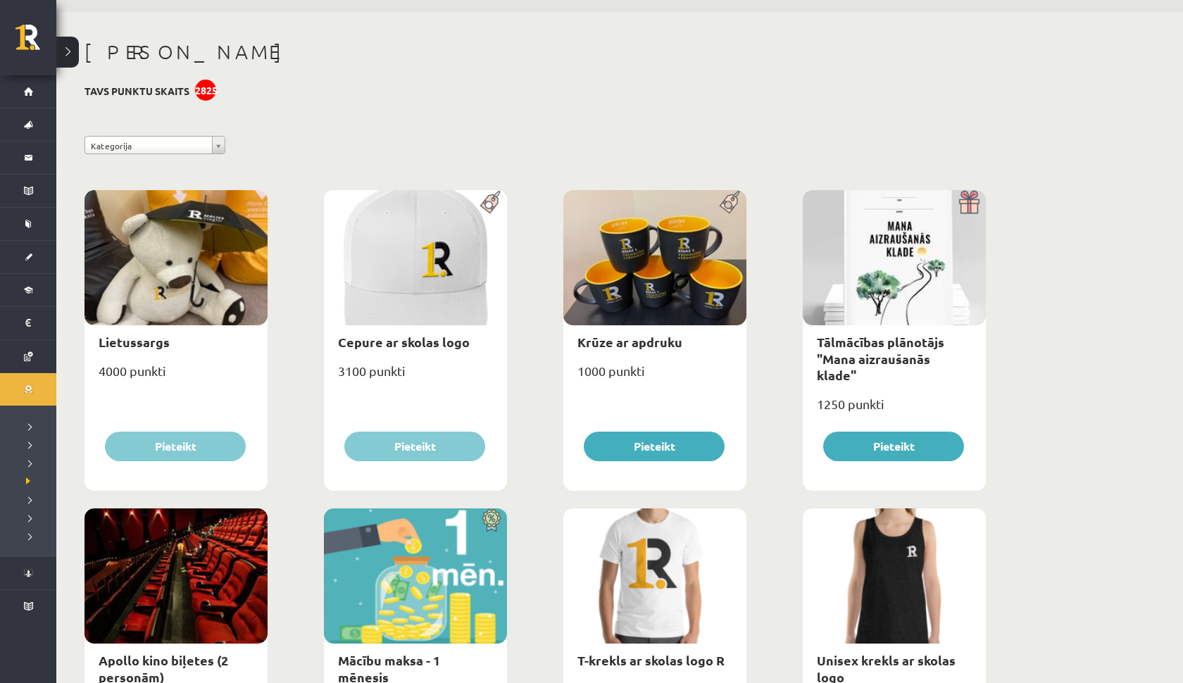
scroll to position [13, 0]
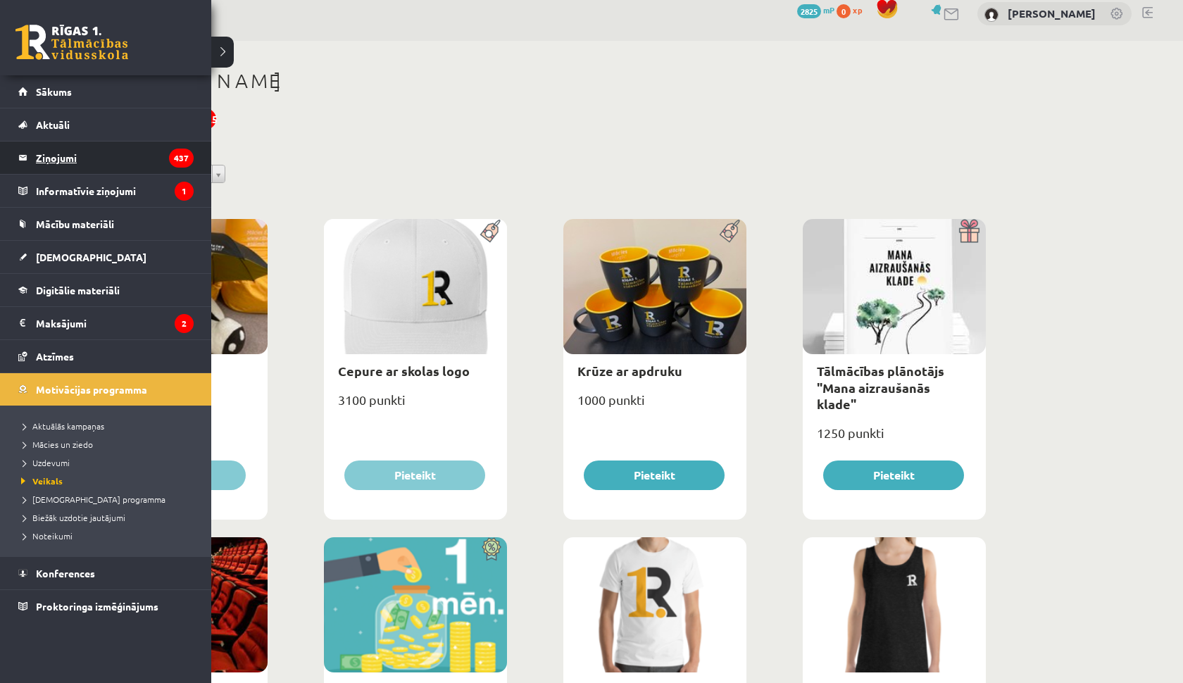
click at [69, 159] on legend "Ziņojumi 437" at bounding box center [115, 158] width 158 height 32
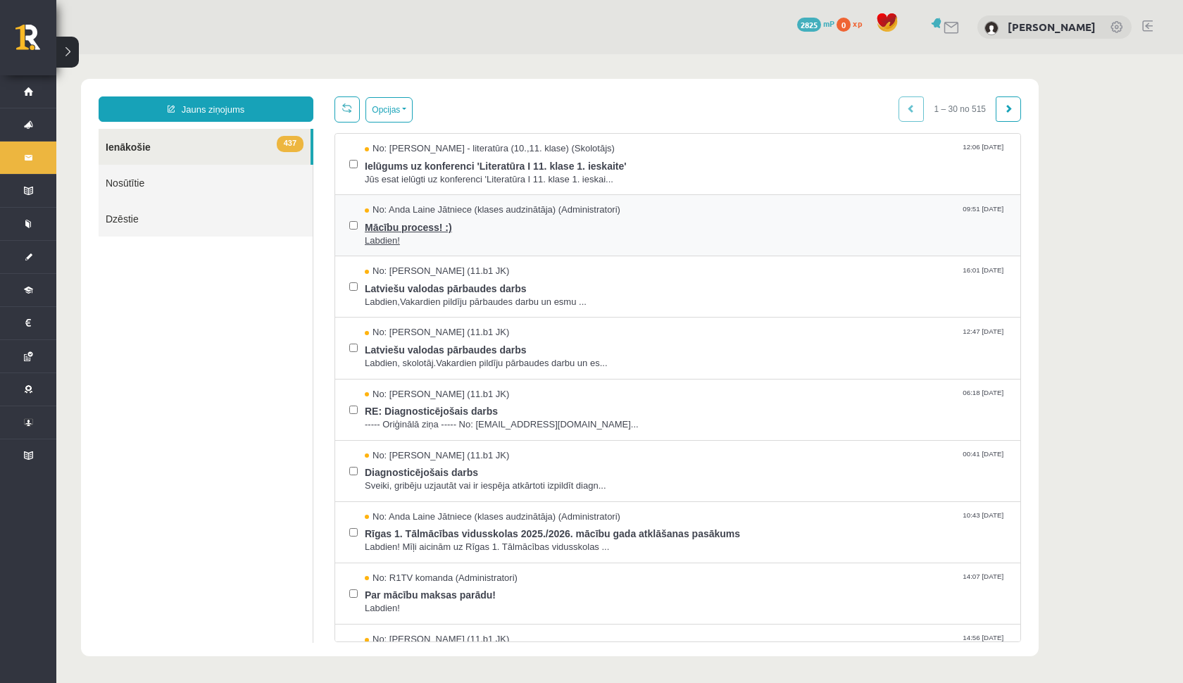
click at [534, 217] on span "Mācību process! :)" at bounding box center [686, 226] width 642 height 18
click at [459, 487] on span "Sveiki, gribēju uzjautāt vai ir iespēja atkārtoti izpildīt diagn..." at bounding box center [686, 486] width 642 height 13
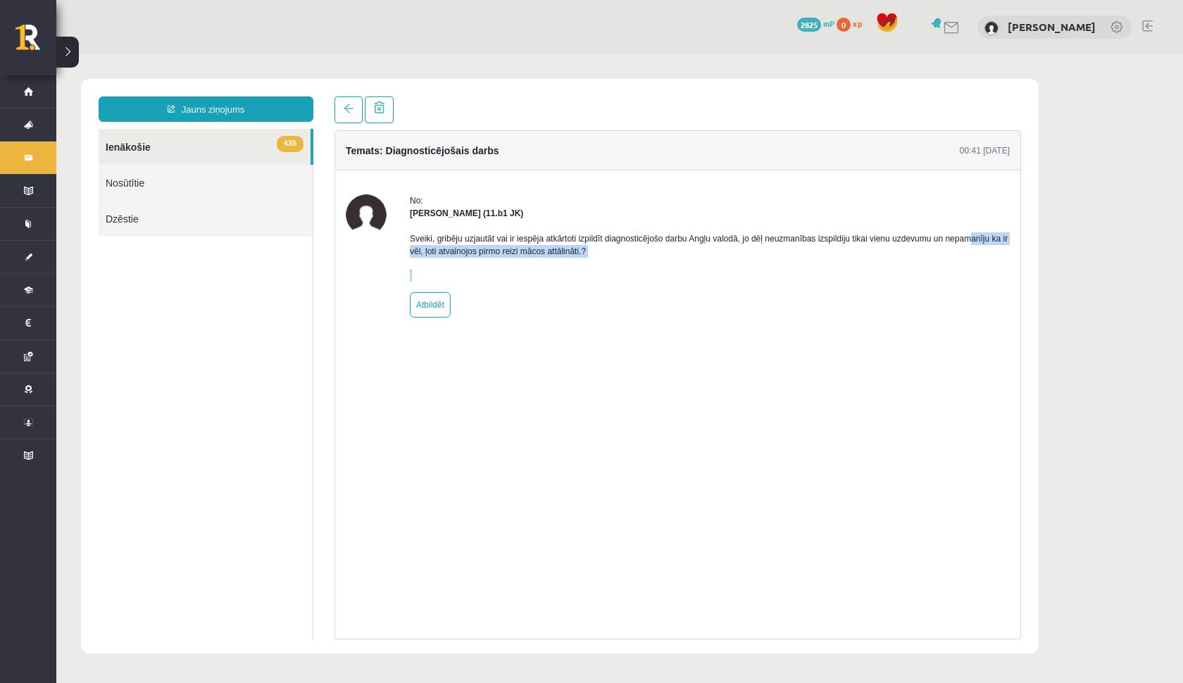
drag, startPoint x: 437, startPoint y: 245, endPoint x: 605, endPoint y: 312, distance: 181.1
click at [605, 312] on div "No: Perisa Bogdanova (11.b1 JK) Sveiki, gribēju uzjautāt vai ir iespēja atkārto…" at bounding box center [710, 255] width 600 height 123
click at [605, 311] on div "No: Perisa Bogdanova (11.b1 JK) Sveiki, gribēju uzjautāt vai ir iespēja atkārto…" at bounding box center [710, 255] width 600 height 123
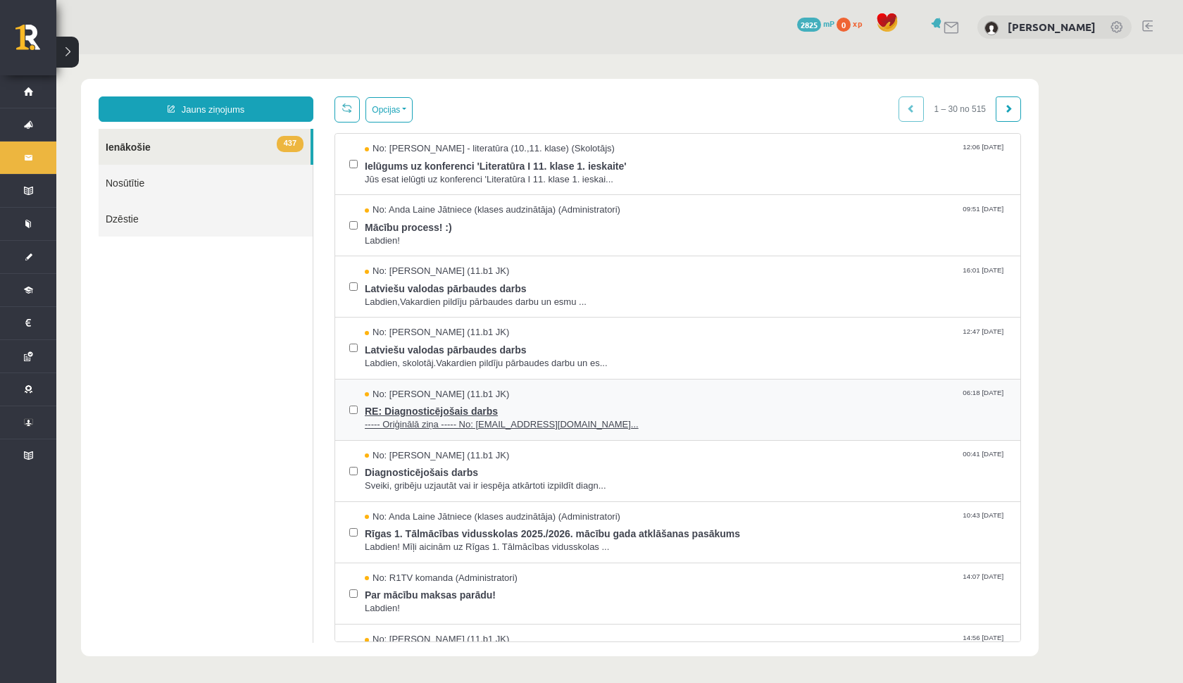
click at [575, 401] on span "RE: Diagnosticējošais darbs" at bounding box center [686, 410] width 642 height 18
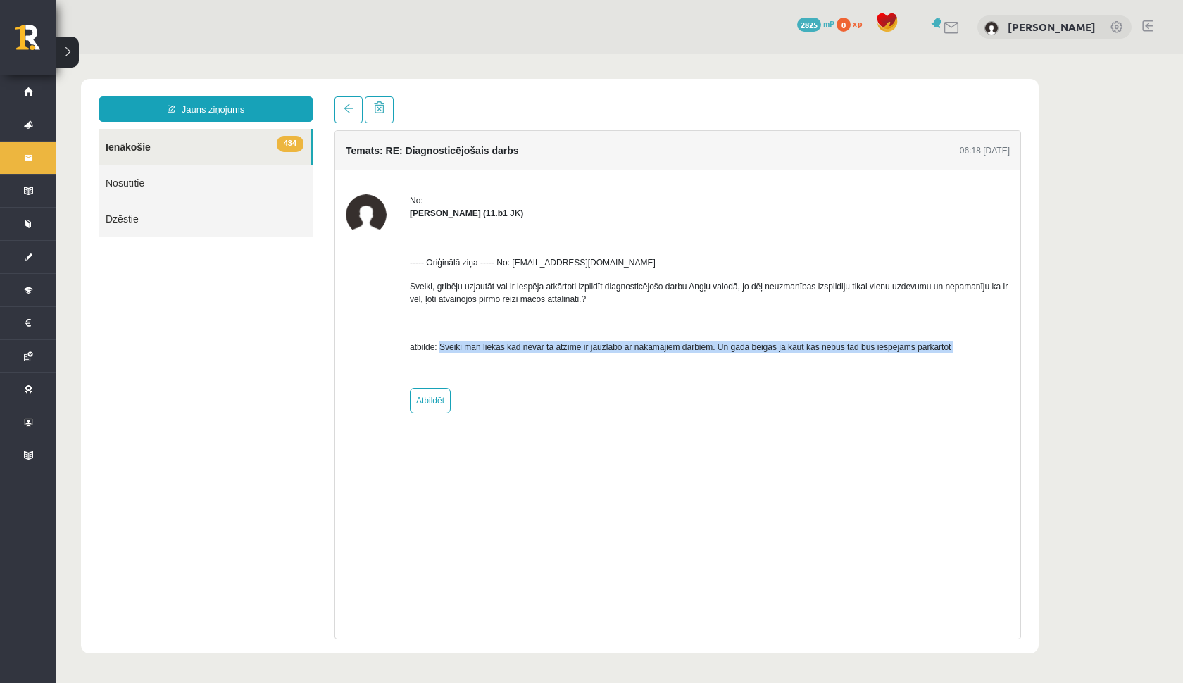
drag, startPoint x: 442, startPoint y: 348, endPoint x: 565, endPoint y: 356, distance: 122.8
click at [565, 356] on div "----- Oriģinālā ziņa ----- No: persiks18@inbox.lv Sveiki, gribēju uzjautāt vai …" at bounding box center [710, 299] width 600 height 158
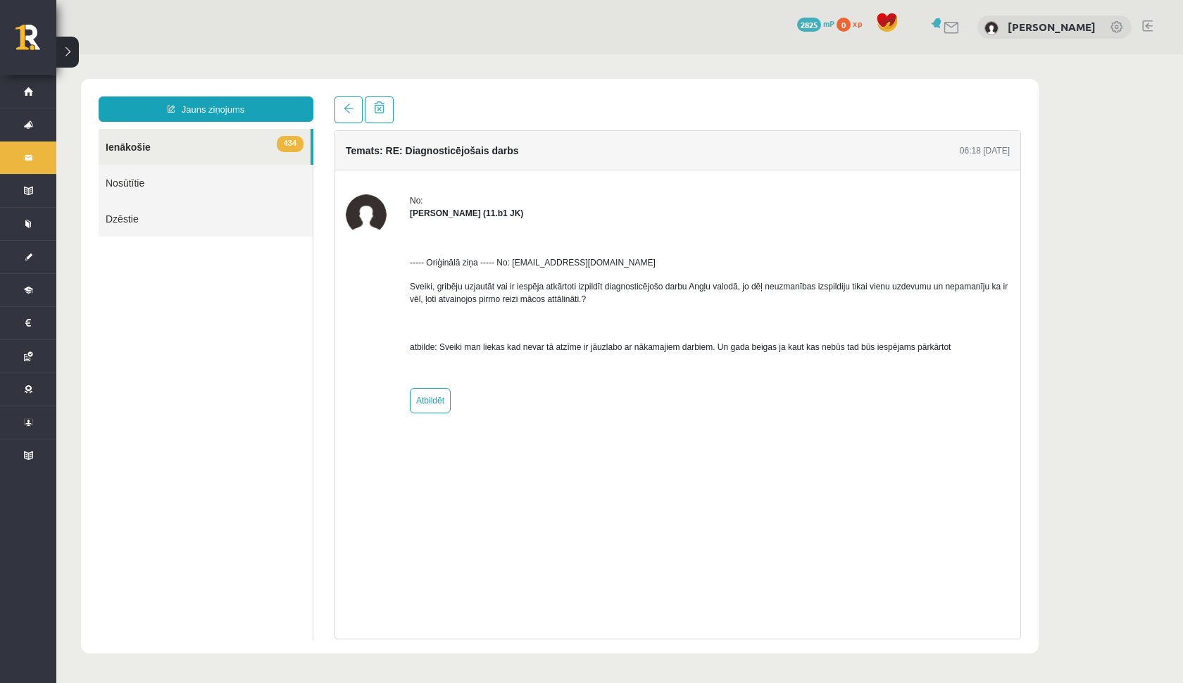
click at [543, 344] on p "atbilde: Sveiki man liekas kad nevar tā atzīme ir jāuzlabo ar nākamajiem darbie…" at bounding box center [710, 347] width 600 height 13
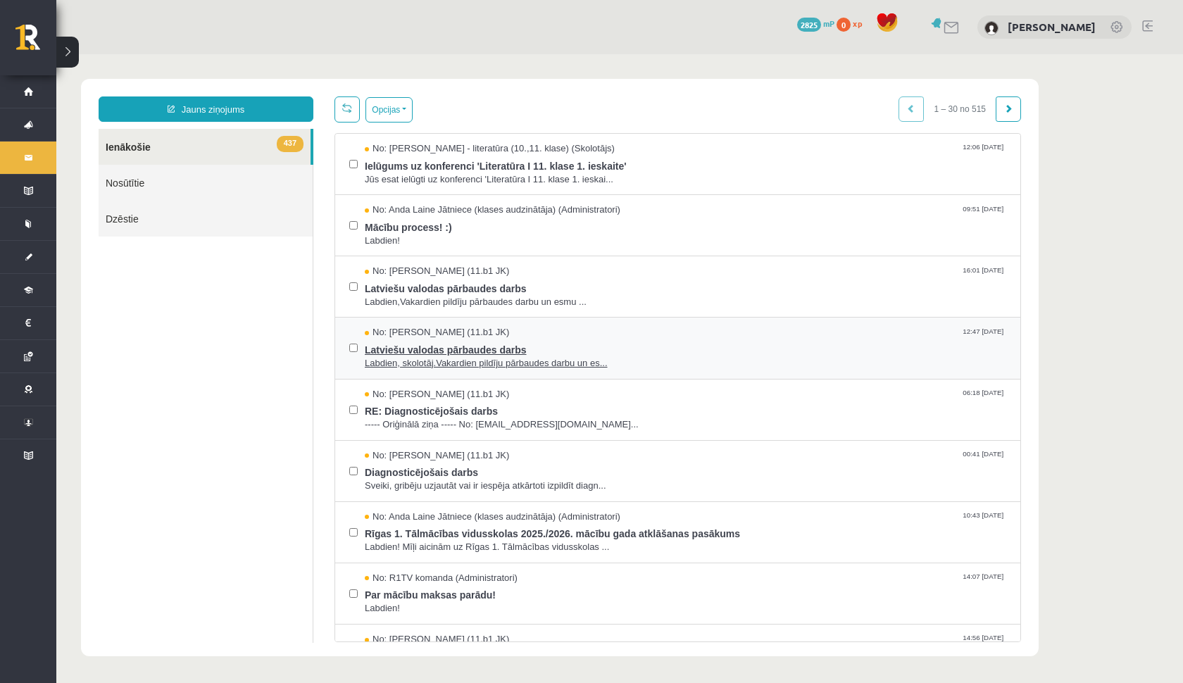
click at [576, 357] on span "Labdien, skolotāj.Vakardien pildīju pārbaudes darbu un es..." at bounding box center [686, 363] width 642 height 13
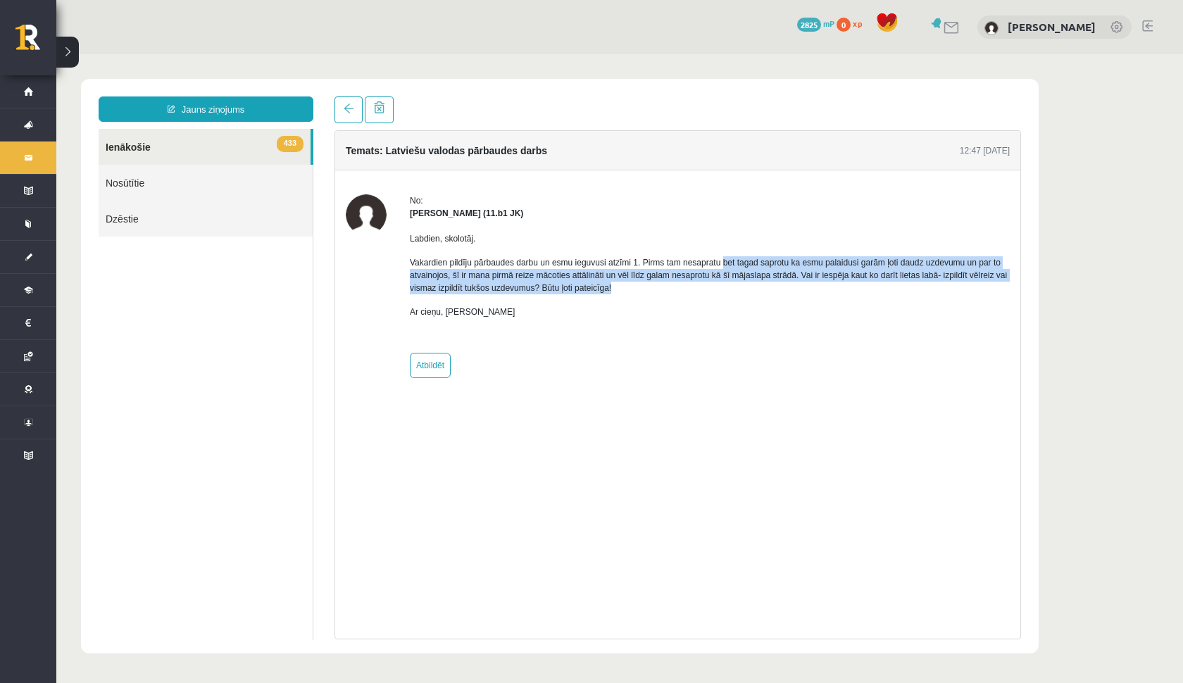
drag, startPoint x: 738, startPoint y: 258, endPoint x: 739, endPoint y: 290, distance: 31.7
click at [739, 291] on p "Vakardien pildīju pārbaudes darbu un esmu ieguvusi atzīmi 1. Pirms tam nesaprat…" at bounding box center [710, 275] width 600 height 38
click at [682, 275] on p "Vakardien pildīju pārbaudes darbu un esmu ieguvusi atzīmi 1. Pirms tam nesaprat…" at bounding box center [710, 275] width 600 height 38
drag, startPoint x: 554, startPoint y: 273, endPoint x: 698, endPoint y: 289, distance: 144.6
click at [698, 289] on p "Vakardien pildīju pārbaudes darbu un esmu ieguvusi atzīmi 1. Pirms tam nesaprat…" at bounding box center [710, 275] width 600 height 38
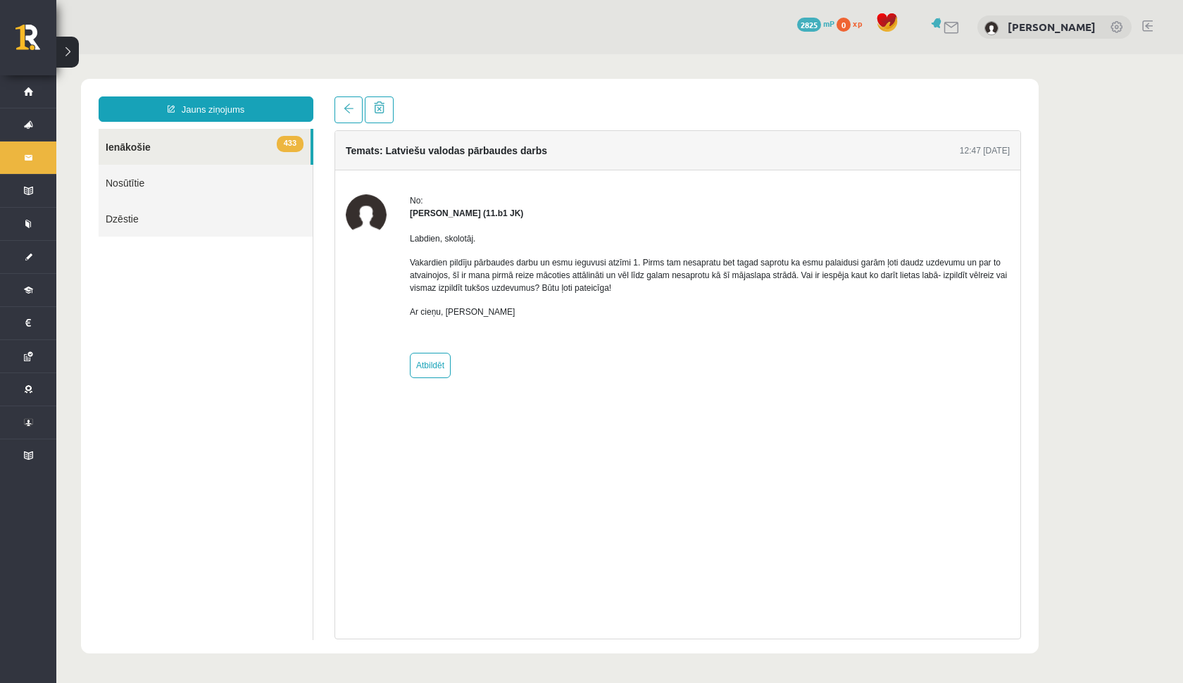
click at [717, 306] on p "Ar cieņu, Anna" at bounding box center [710, 312] width 600 height 13
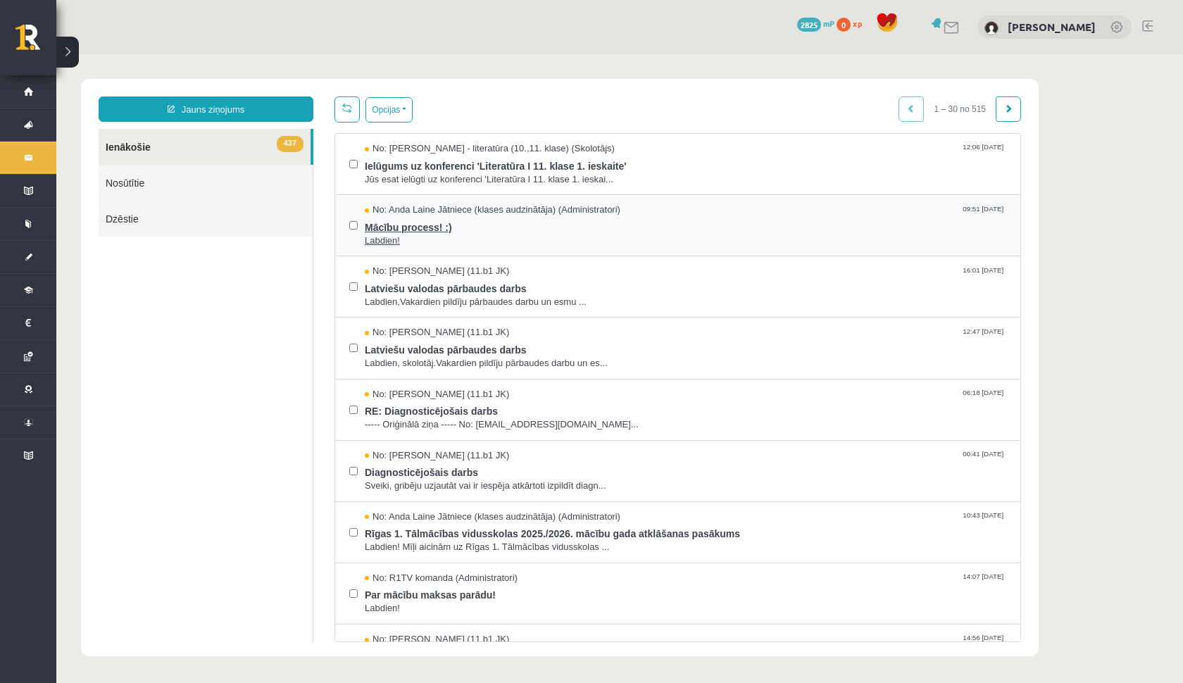
click at [566, 241] on span "Labdien!" at bounding box center [686, 241] width 642 height 13
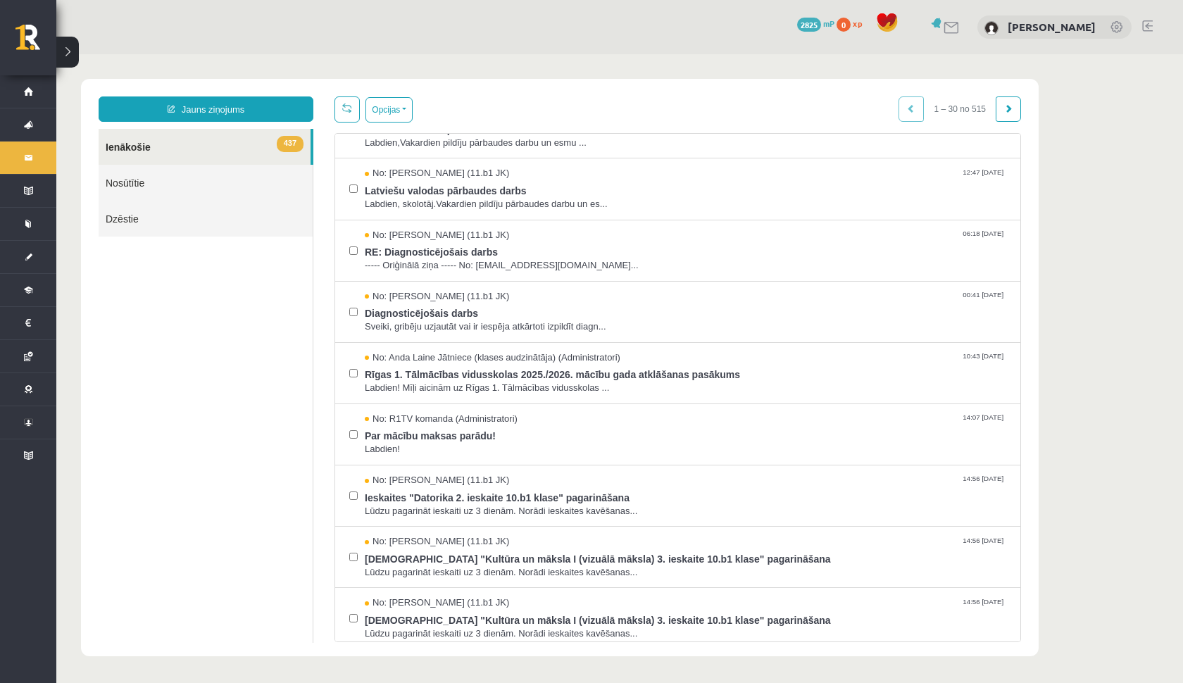
scroll to position [171, 0]
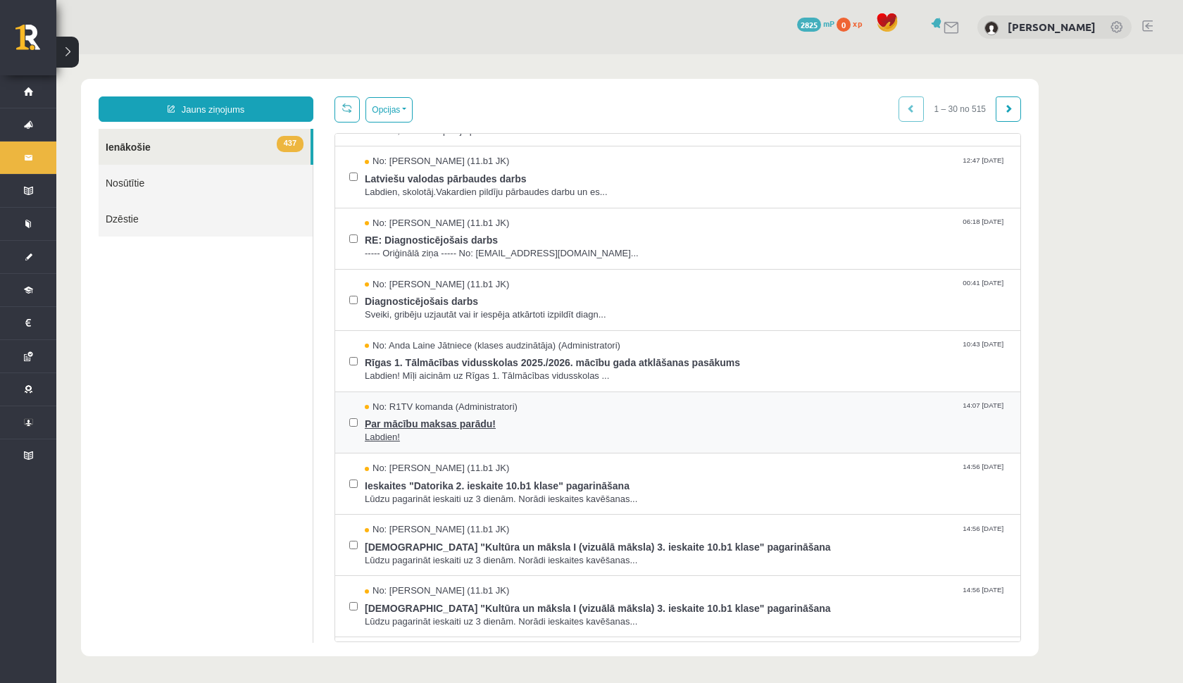
click at [451, 425] on span "Par mācību maksas parādu!" at bounding box center [686, 422] width 642 height 18
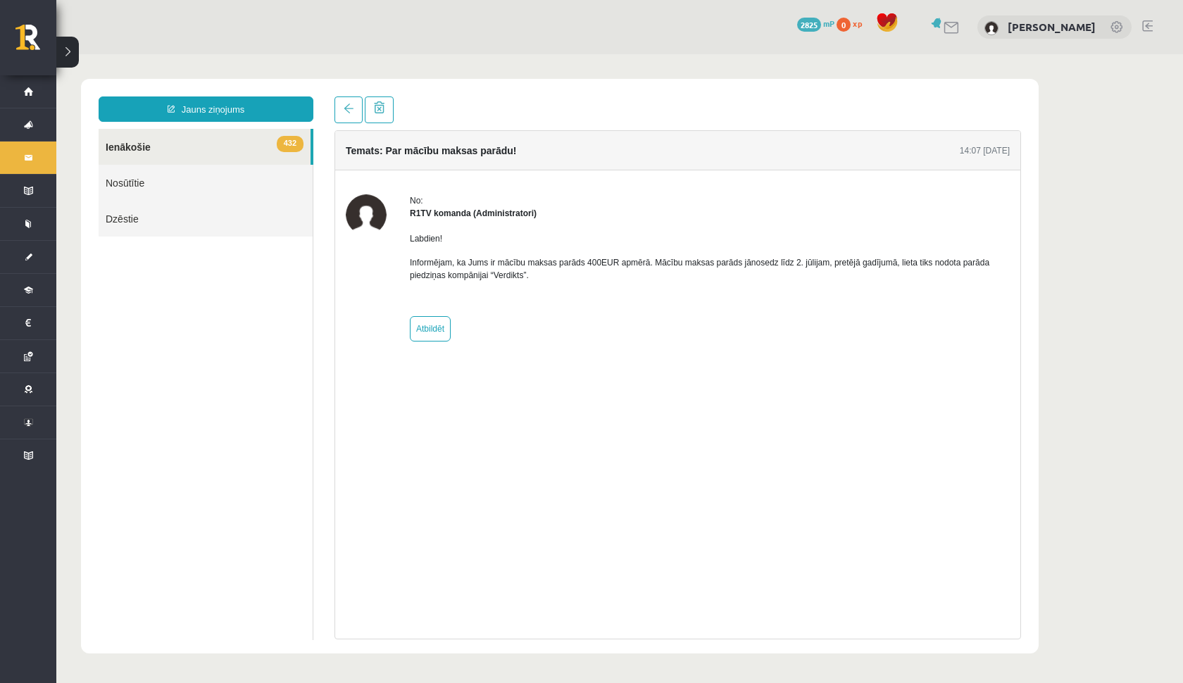
scroll to position [0, 0]
drag, startPoint x: 430, startPoint y: 274, endPoint x: 609, endPoint y: 291, distance: 179.0
click at [609, 291] on div "Labdien! Informējam, ka Jums ir mācību maksas parāds 400EUR apmērā. Mācību maks…" at bounding box center [710, 263] width 600 height 86
click at [673, 311] on div "No: R1TV komanda (Administratori) Labdien! Informējam, ka Jums ir mācību maksas…" at bounding box center [710, 267] width 600 height 147
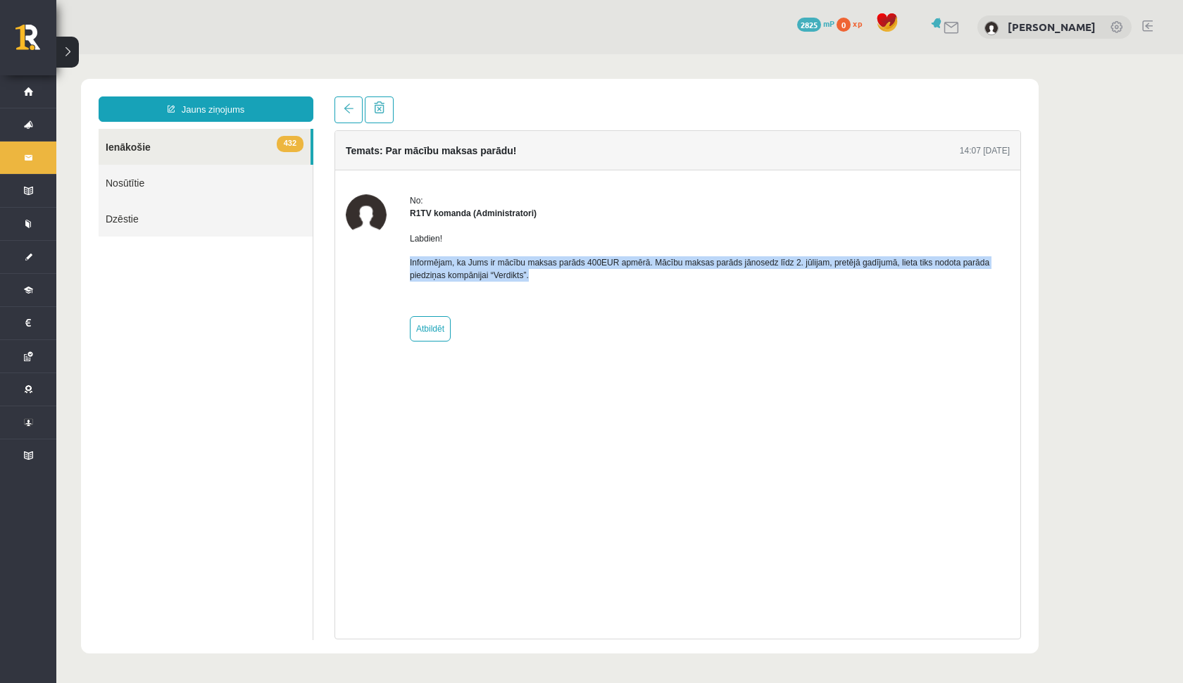
drag, startPoint x: 844, startPoint y: 254, endPoint x: 844, endPoint y: 270, distance: 16.2
click at [845, 270] on div "Labdien! Informējam, ka Jums ir mācību maksas parāds 400EUR apmērā. Mācību maks…" at bounding box center [710, 263] width 600 height 86
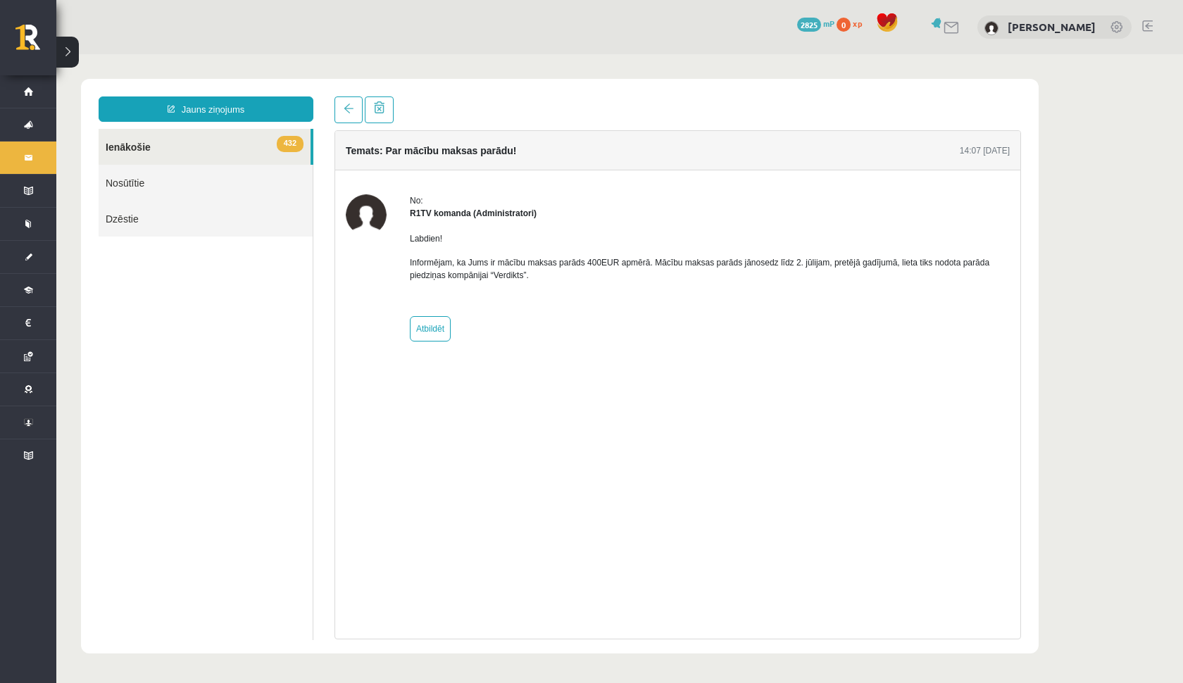
click at [671, 328] on div "No: R1TV komanda (Administratori) Labdien! Informējam, ka Jums ir mācību maksas…" at bounding box center [710, 267] width 600 height 147
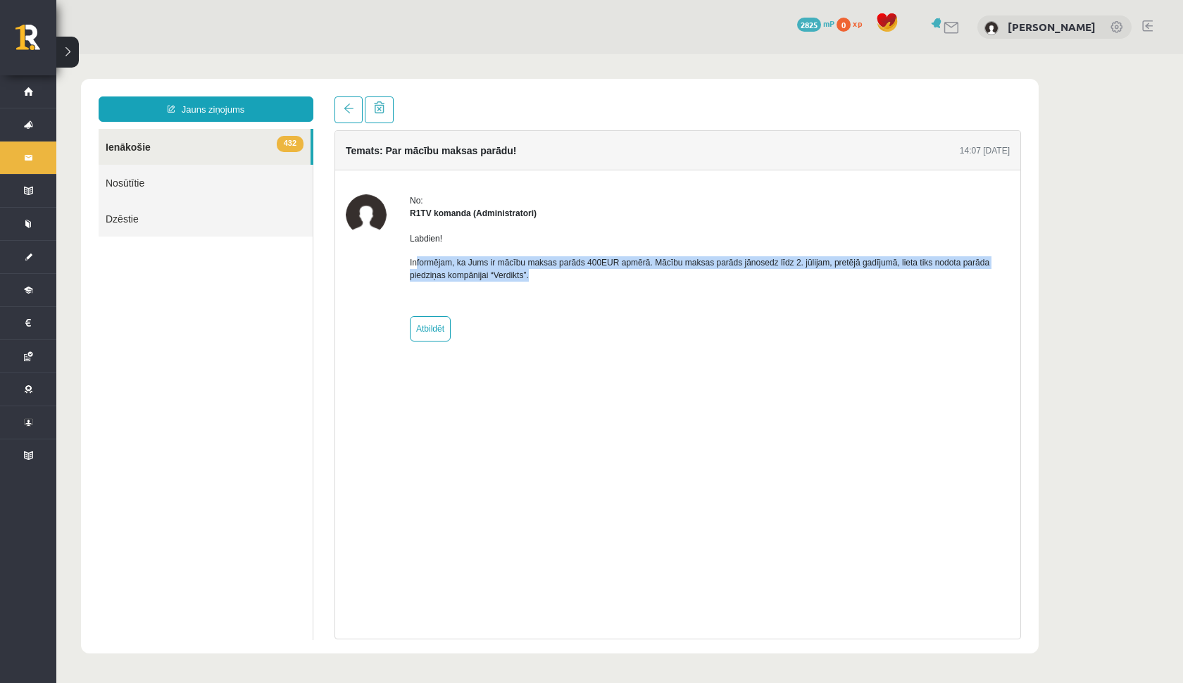
drag, startPoint x: 566, startPoint y: 275, endPoint x: 416, endPoint y: 256, distance: 151.9
click at [416, 256] on p "Informējam, ka Jums ir mācību maksas parāds 400EUR apmērā. Mācību maksas parāds…" at bounding box center [710, 268] width 600 height 25
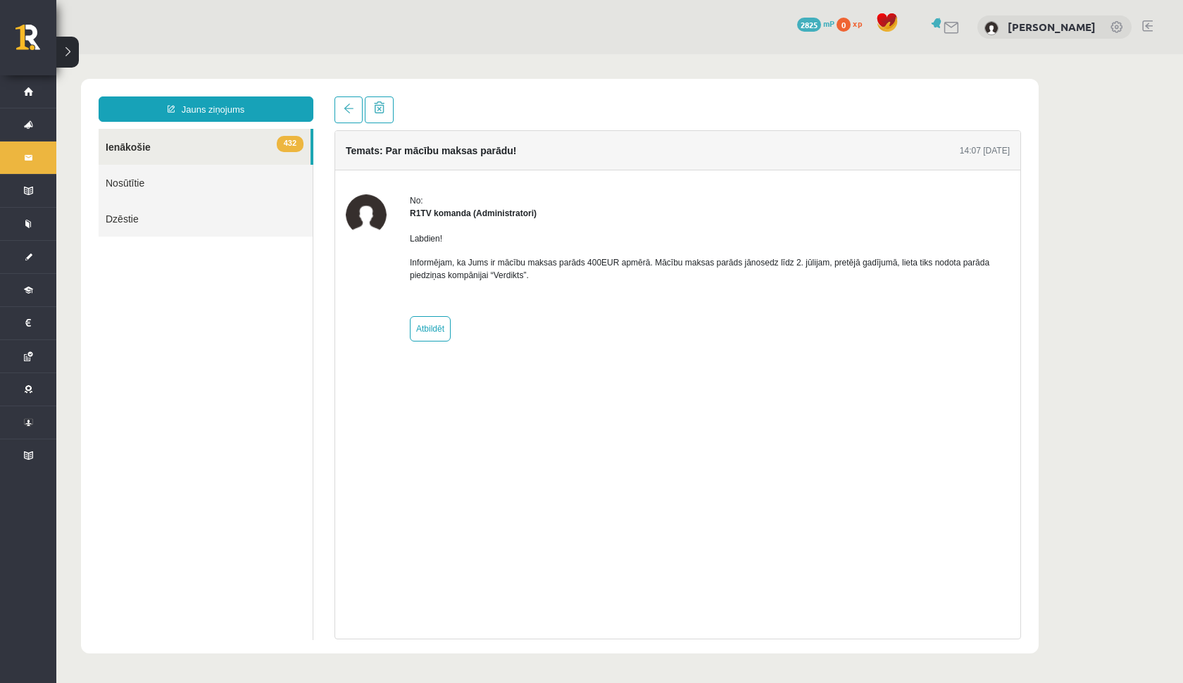
click at [525, 324] on div "No: R1TV komanda (Administratori) Labdien! Informējam, ka Jums ir mācību maksas…" at bounding box center [710, 267] width 600 height 147
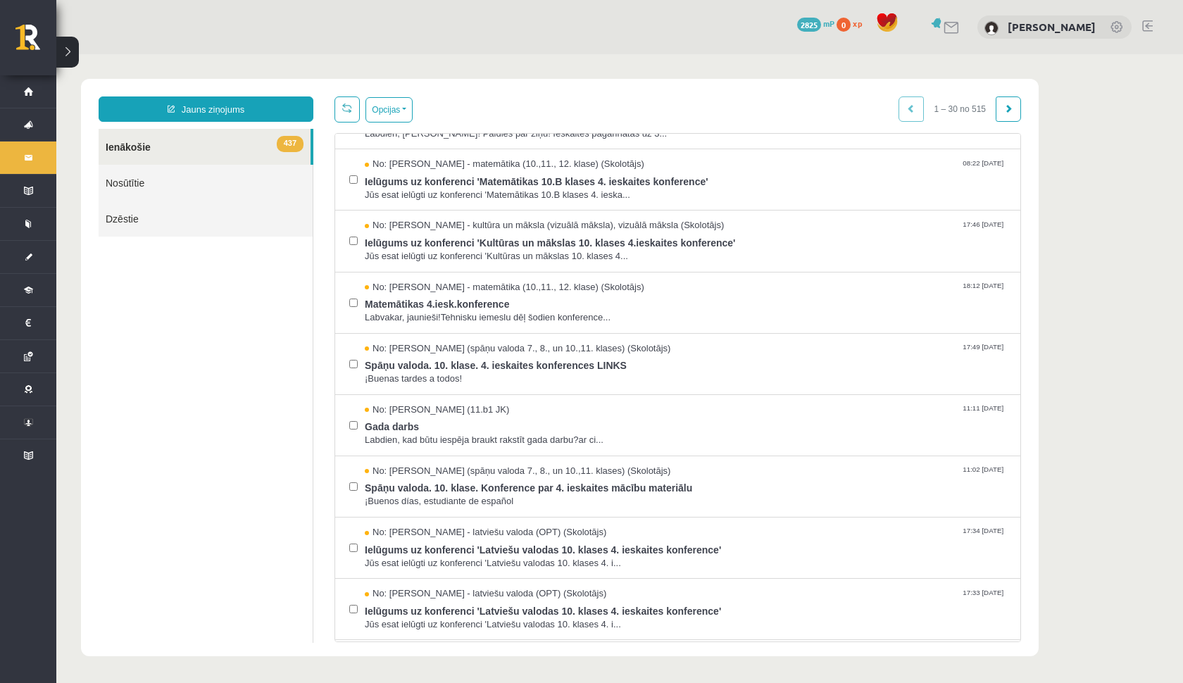
scroll to position [1143, 0]
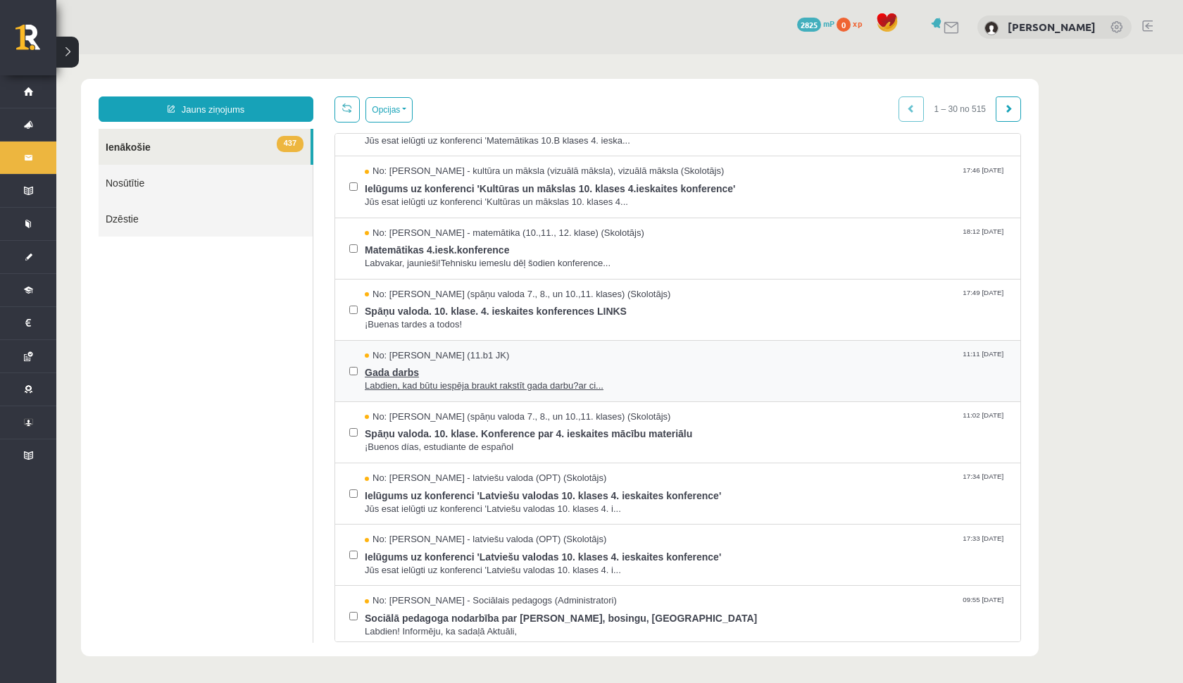
click at [469, 380] on span "Labdien, kad būtu iespēja braukt rakstīt gada darbu?ar ci..." at bounding box center [686, 386] width 642 height 13
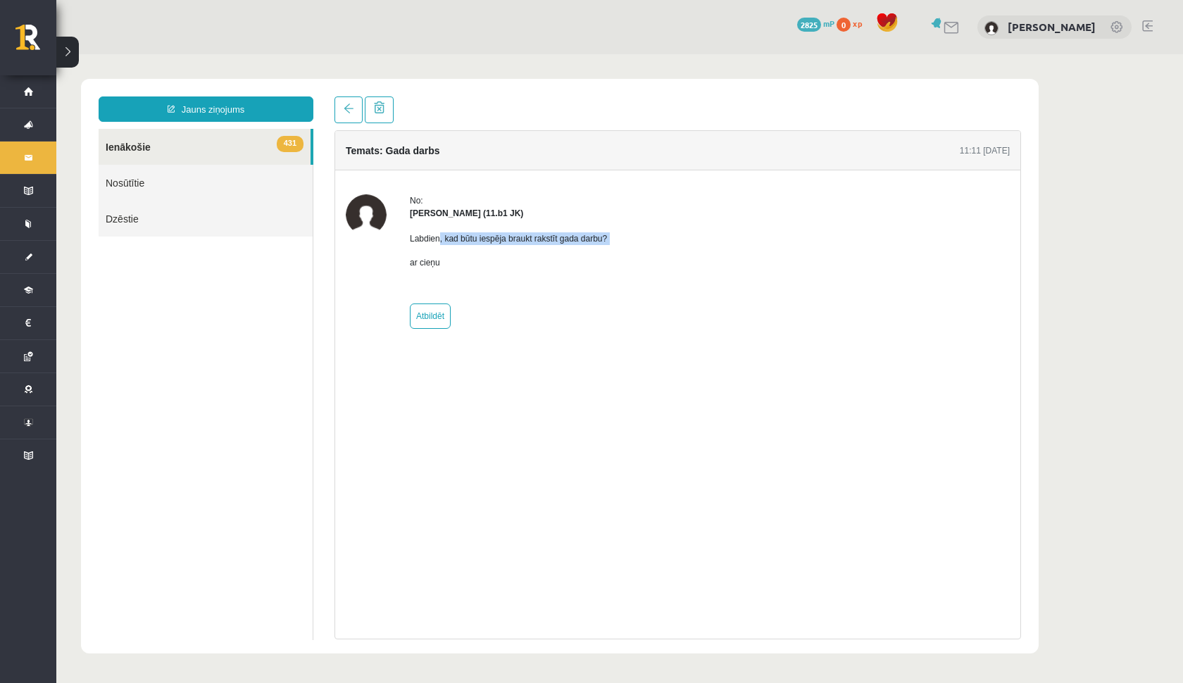
scroll to position [0, 0]
drag, startPoint x: 442, startPoint y: 238, endPoint x: 450, endPoint y: 294, distance: 56.2
click at [450, 294] on div "No: Edgars Dembovskis (11.b1 JK) Labdien, kad būtu iespēja braukt rakstīt gada …" at bounding box center [508, 261] width 197 height 135
click at [545, 316] on div "No: Edgars Dembovskis (11.b1 JK) Labdien, kad būtu iespēja braukt rakstīt gada …" at bounding box center [508, 261] width 197 height 135
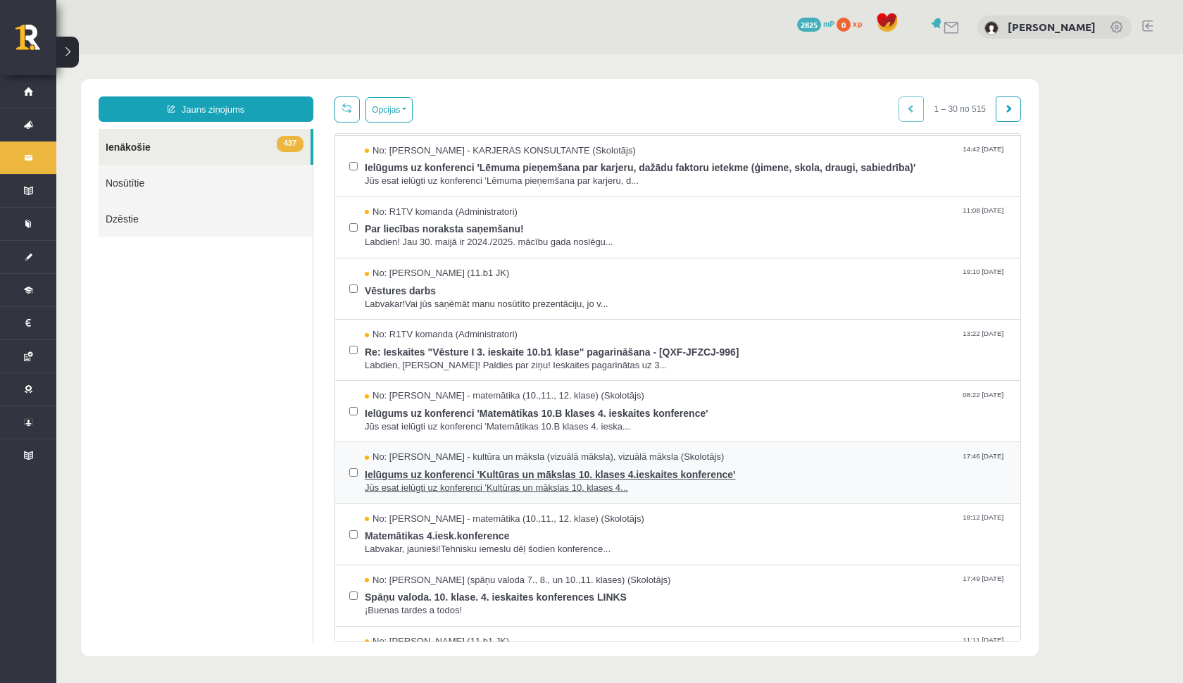
scroll to position [856, 0]
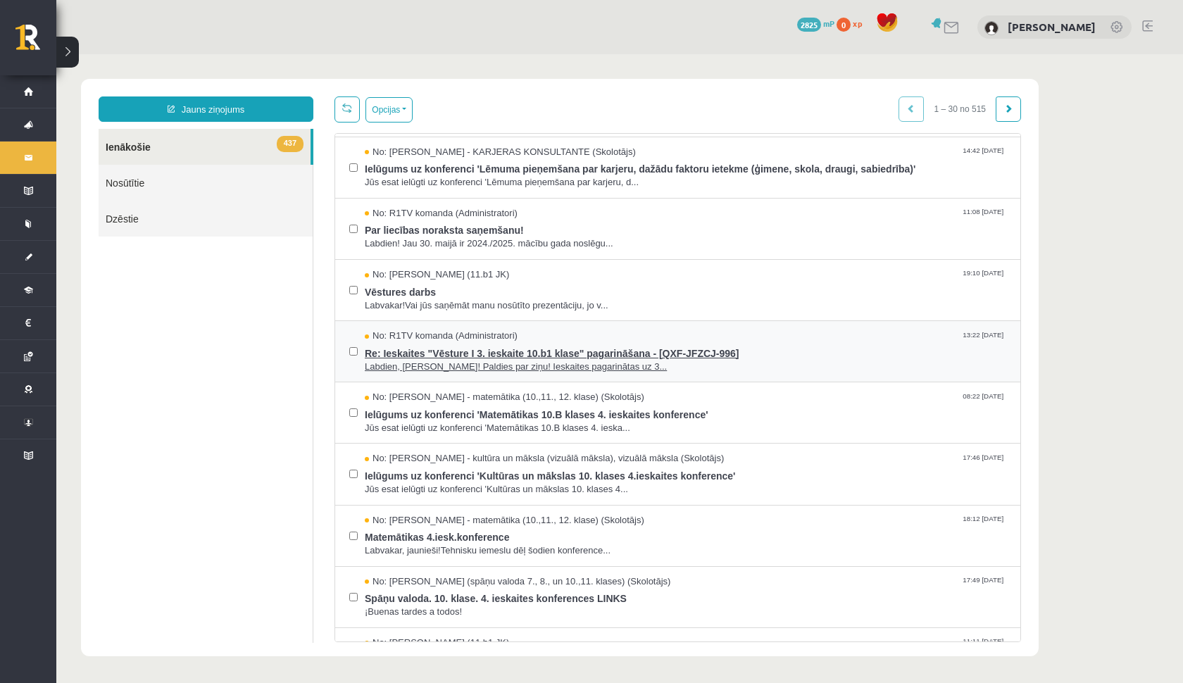
click at [421, 344] on span "Re: Ieskaites "Vēsture I 3. ieskaite 10.b1 klase" pagarināšana - [QXF-JFZCJ-996]" at bounding box center [686, 352] width 642 height 18
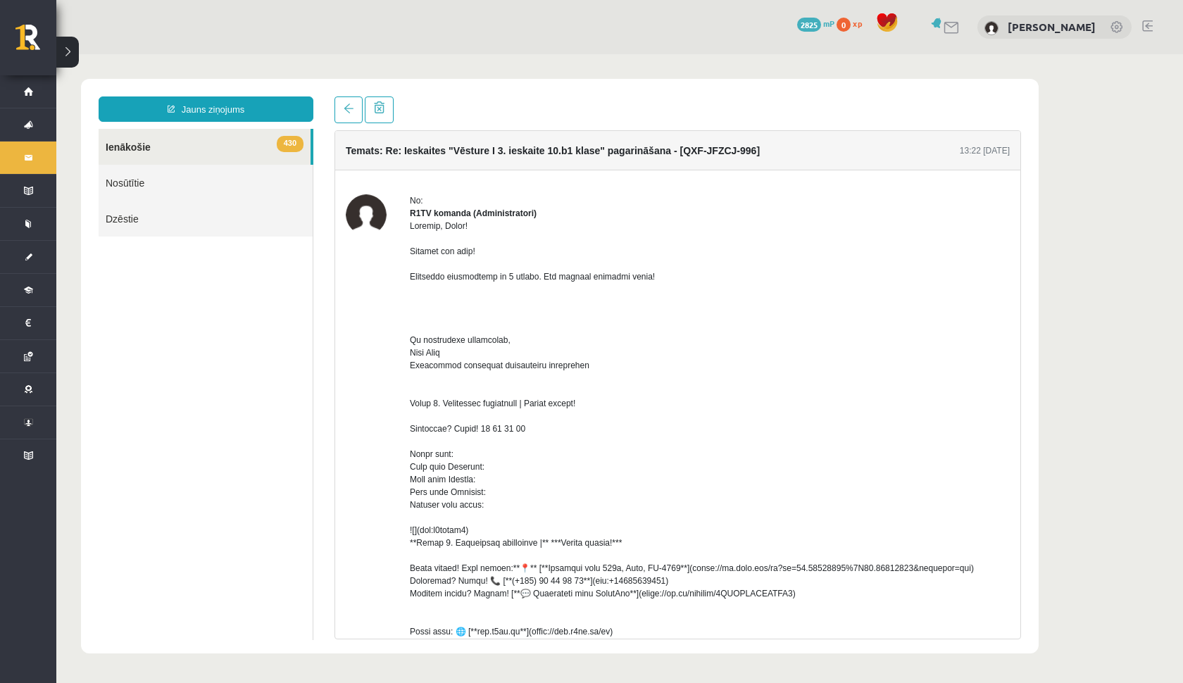
scroll to position [0, 0]
click at [384, 151] on h4 "Temats: Re: Ieskaites "Vēsture I 3. ieskaite 10.b1 klase" pagarināšana - [QXF-J…" at bounding box center [553, 150] width 414 height 11
drag, startPoint x: 415, startPoint y: 232, endPoint x: 683, endPoint y: 299, distance: 275.9
click at [683, 299] on div at bounding box center [710, 524] width 600 height 609
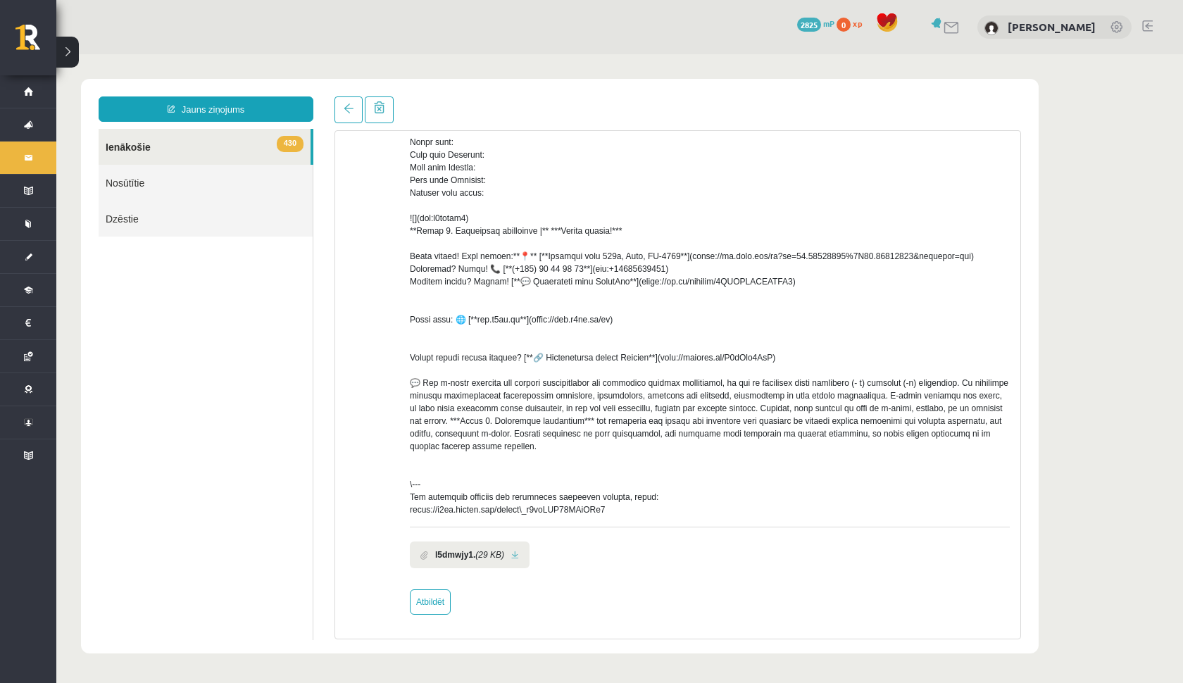
scroll to position [325, 0]
click at [456, 551] on b "l5dmwjy1." at bounding box center [455, 555] width 40 height 13
click at [531, 511] on div at bounding box center [710, 212] width 600 height 609
drag, startPoint x: 405, startPoint y: 505, endPoint x: 670, endPoint y: 516, distance: 265.0
click at [671, 516] on div "No: R1TV komanda (Administratori) l5dmwjy1. (29 KB) Atbildēt" at bounding box center [678, 248] width 664 height 733
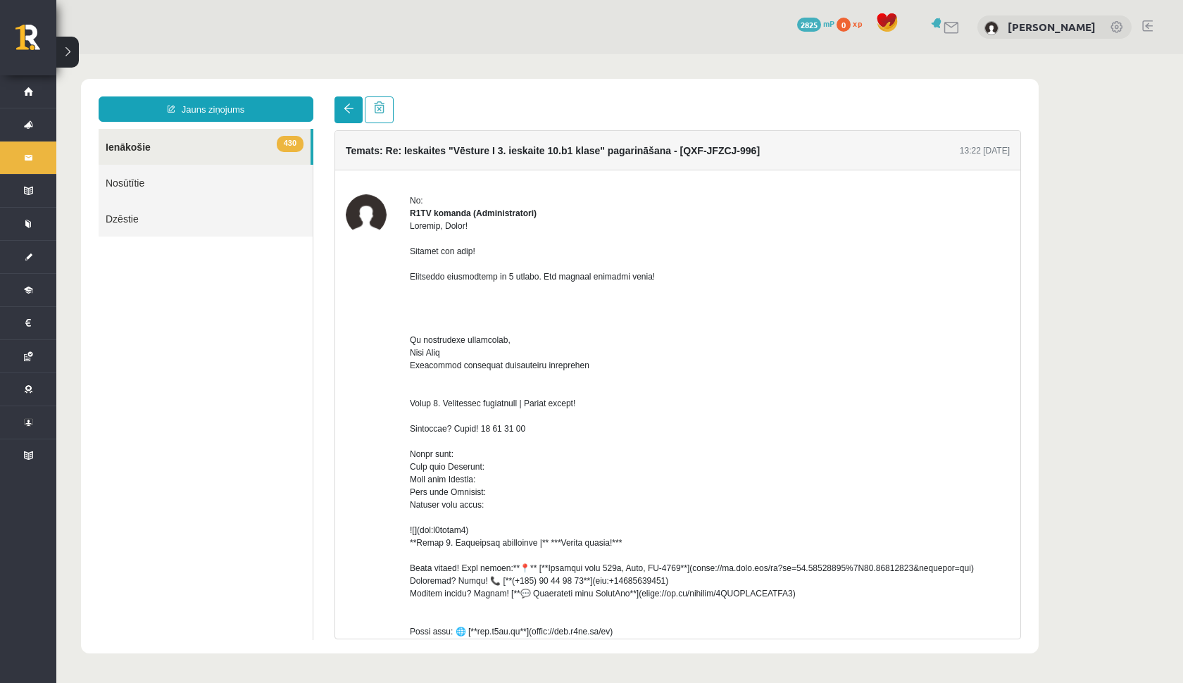
scroll to position [0, 0]
click at [351, 116] on link at bounding box center [349, 109] width 28 height 27
click at [173, 176] on link "Nosūtītie" at bounding box center [206, 183] width 214 height 36
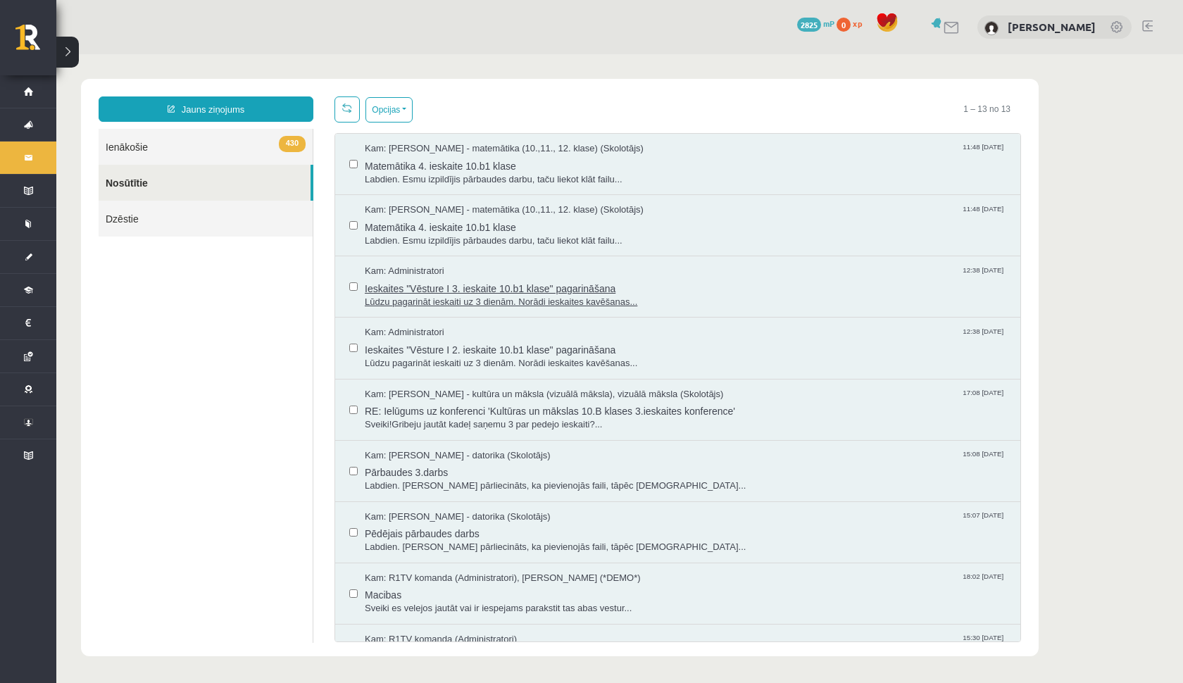
click at [486, 296] on span "Lūdzu pagarināt ieskaiti uz 3 dienām. Norādi ieskaites kavēšanas..." at bounding box center [686, 302] width 642 height 13
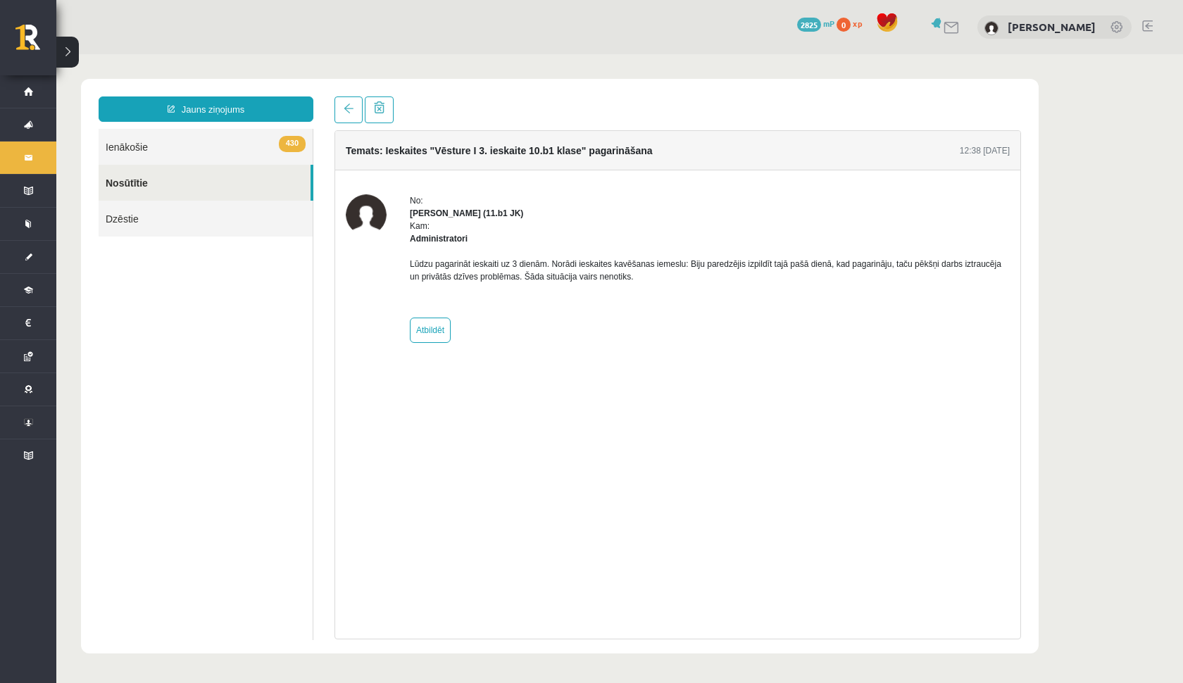
drag, startPoint x: 401, startPoint y: 255, endPoint x: 697, endPoint y: 280, distance: 296.9
click at [697, 280] on div "No: Edgars Ģēģeris (11.b1 JK) Kam: Administratori Lūdzu pagarināt ieskaiti uz 3…" at bounding box center [678, 268] width 664 height 149
click at [697, 280] on p "Lūdzu pagarināt ieskaiti uz 3 dienām. Norādi ieskaites kavēšanas iemeslu: Biju …" at bounding box center [710, 270] width 600 height 25
drag, startPoint x: 695, startPoint y: 276, endPoint x: 330, endPoint y: 226, distance: 369.0
click at [330, 226] on div "Temats: Ieskaites "Vēsture I 3. ieskaite 10.b1 klase" pagarināšana 12:38 09/05/…" at bounding box center [678, 367] width 708 height 543
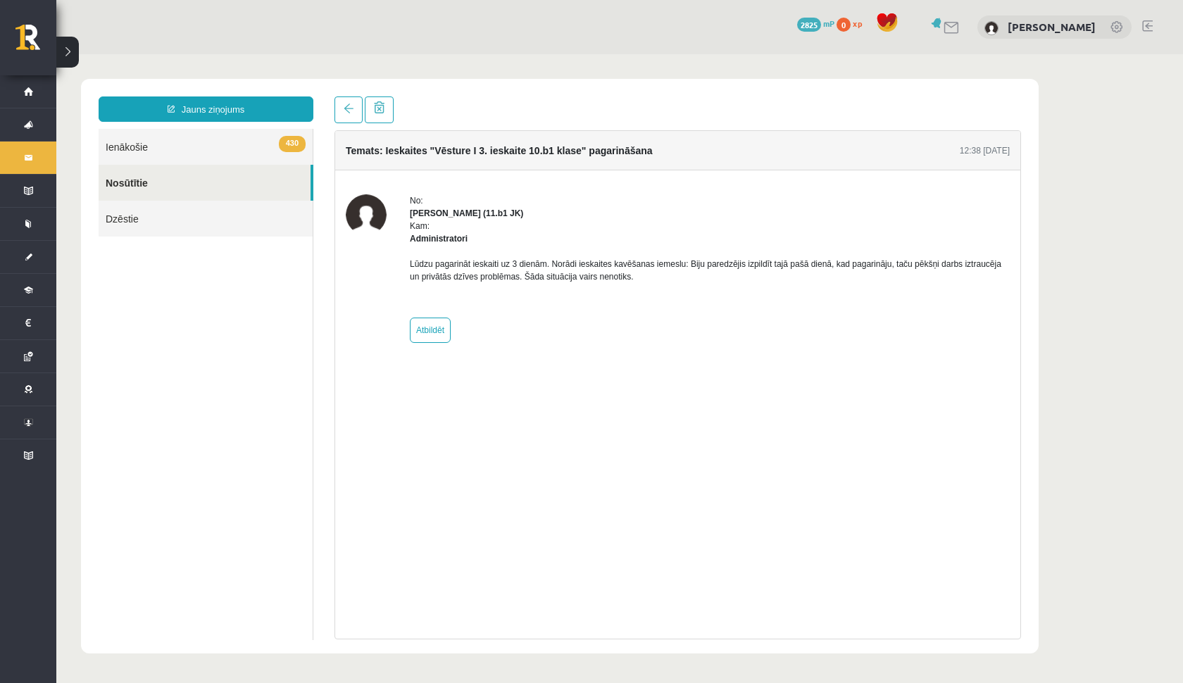
click at [559, 351] on div "No: Edgars Ģēģeris (11.b1 JK) Kam: Administratori Lūdzu pagarināt ieskaiti uz 3…" at bounding box center [677, 268] width 685 height 197
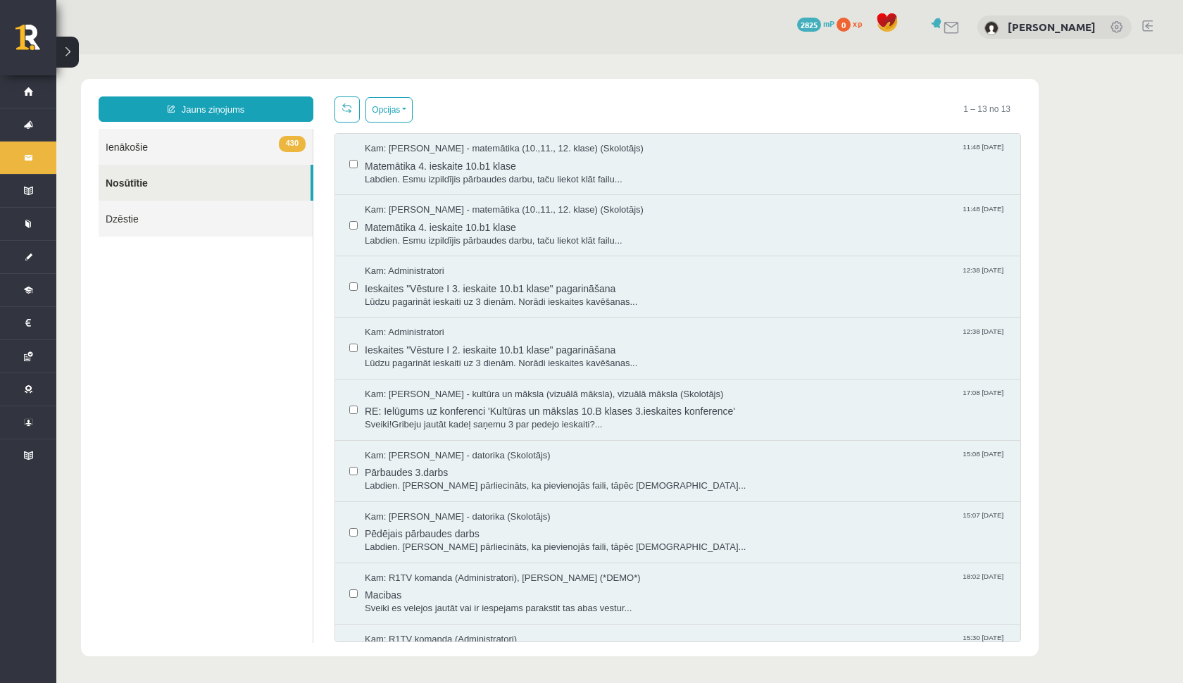
click at [156, 137] on link "430 Ienākošie" at bounding box center [206, 147] width 214 height 36
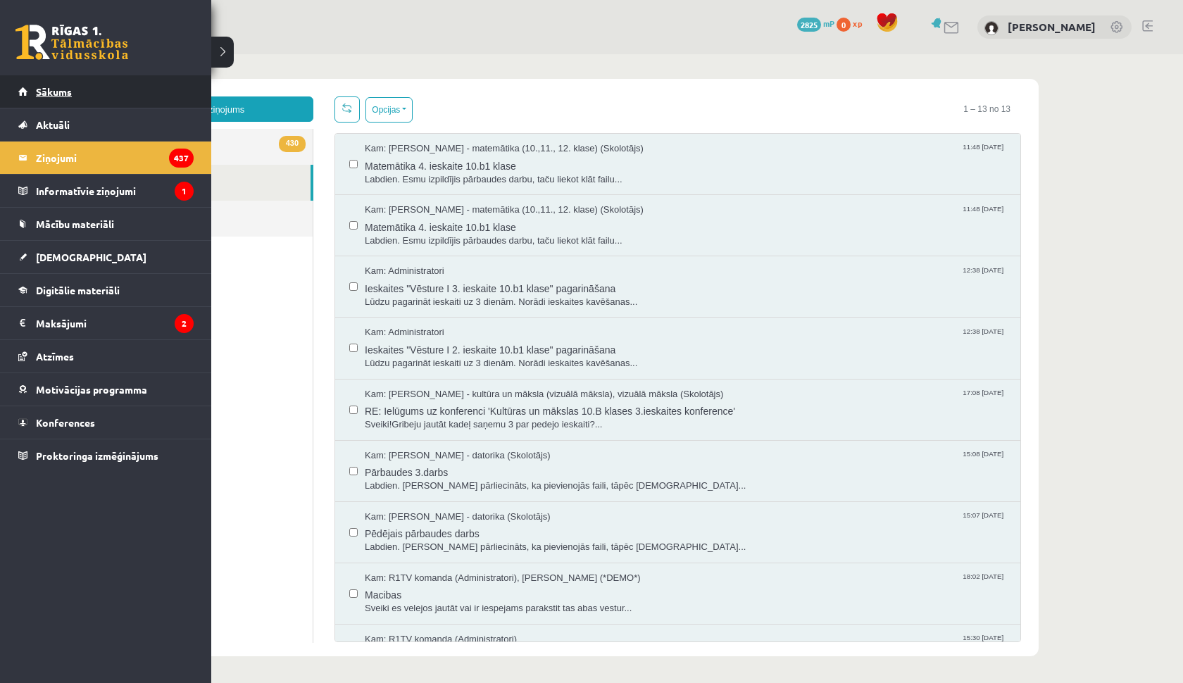
click at [29, 87] on link "Sākums" at bounding box center [105, 91] width 175 height 32
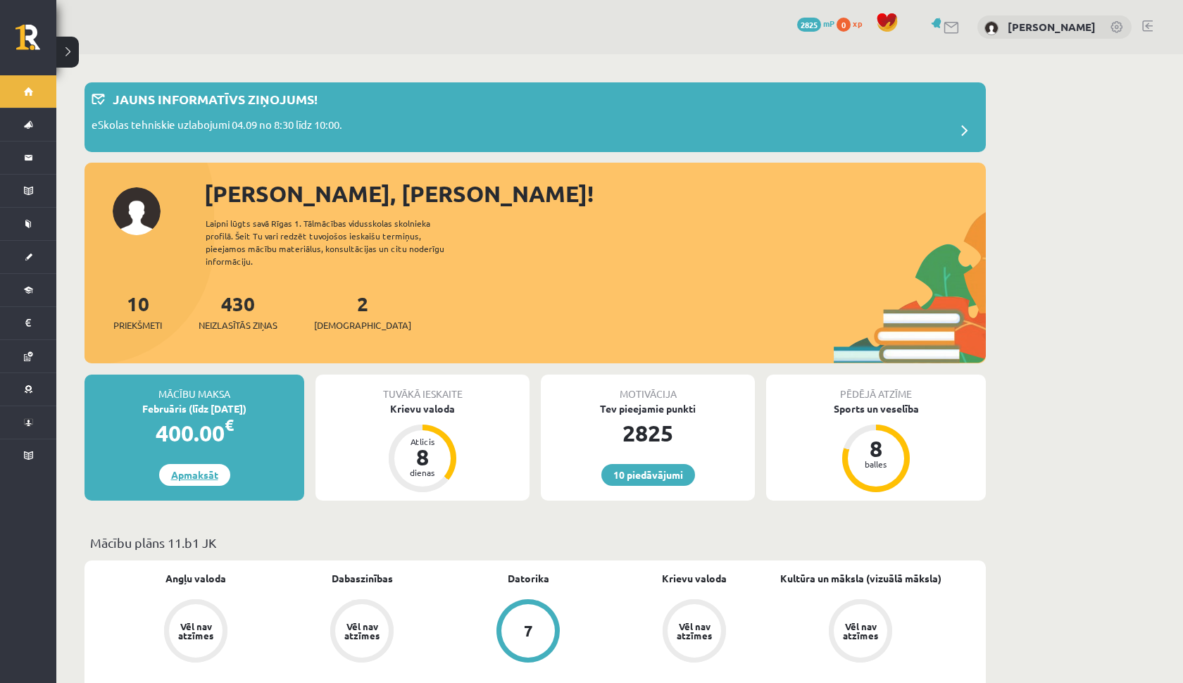
click at [213, 468] on link "Apmaksāt" at bounding box center [194, 475] width 71 height 22
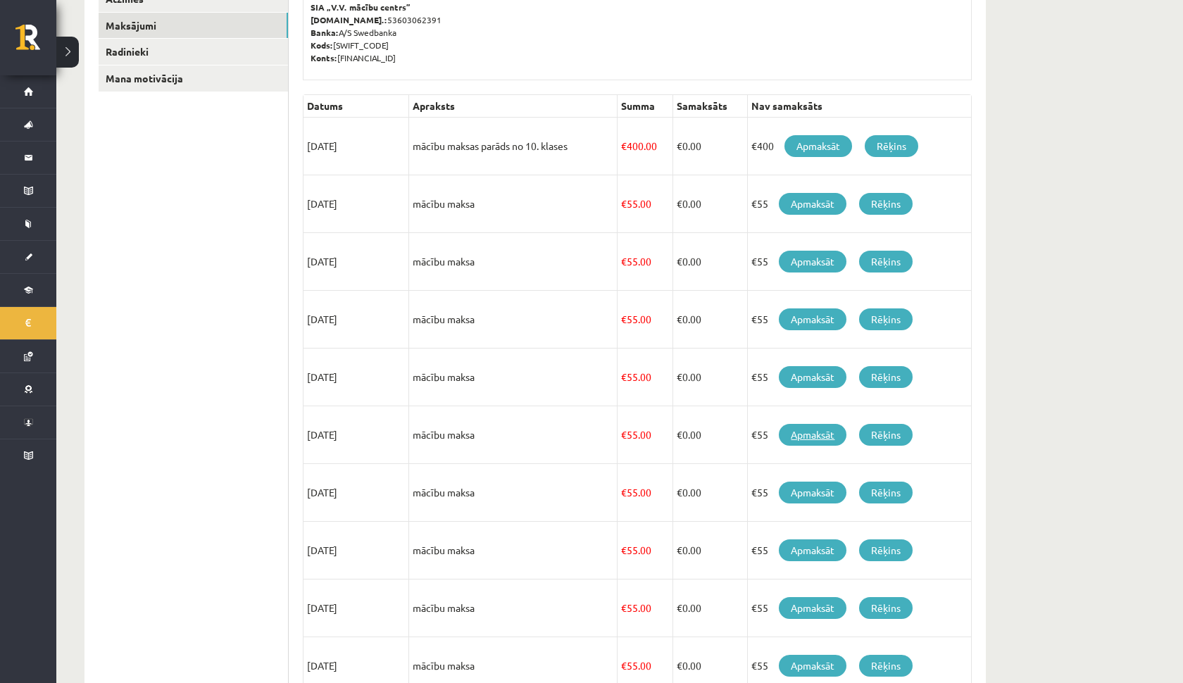
scroll to position [239, 0]
drag, startPoint x: 311, startPoint y: 144, endPoint x: 372, endPoint y: 153, distance: 61.3
click at [372, 153] on td "[DATE]" at bounding box center [357, 146] width 106 height 58
click at [213, 196] on ul "Profils Atzīmes Maksājumi [GEOGRAPHIC_DATA] Mana motivācija" at bounding box center [194, 384] width 190 height 852
click at [887, 147] on link "Rēķins" at bounding box center [892, 146] width 54 height 22
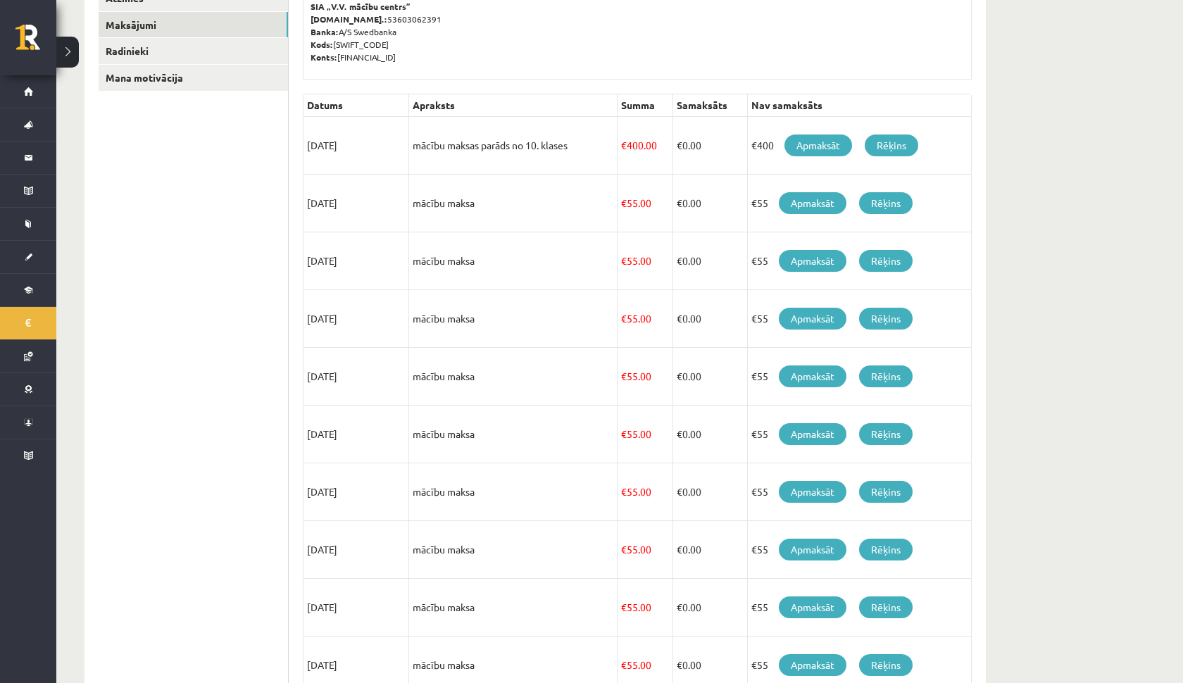
click at [1118, 477] on div "**********" at bounding box center [619, 333] width 1127 height 1037
drag, startPoint x: 302, startPoint y: 201, endPoint x: 332, endPoint y: 210, distance: 31.4
click at [332, 210] on div "**********" at bounding box center [637, 384] width 697 height 880
click at [332, 210] on td "[DATE]" at bounding box center [357, 204] width 106 height 58
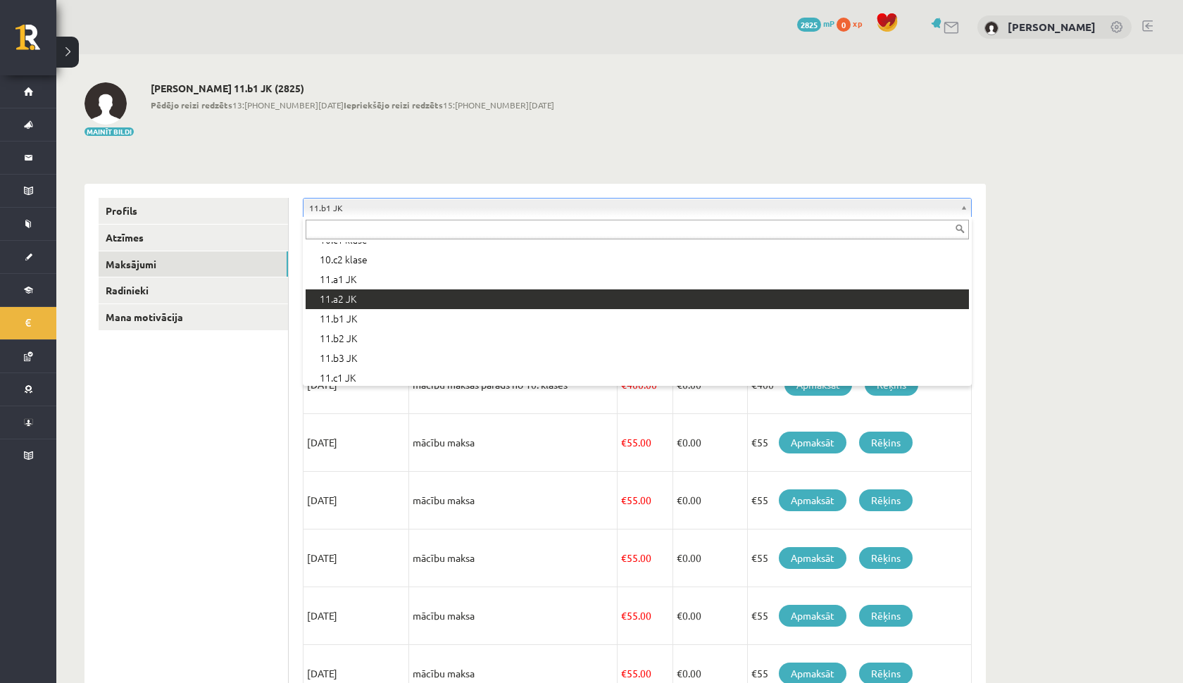
scroll to position [306, 0]
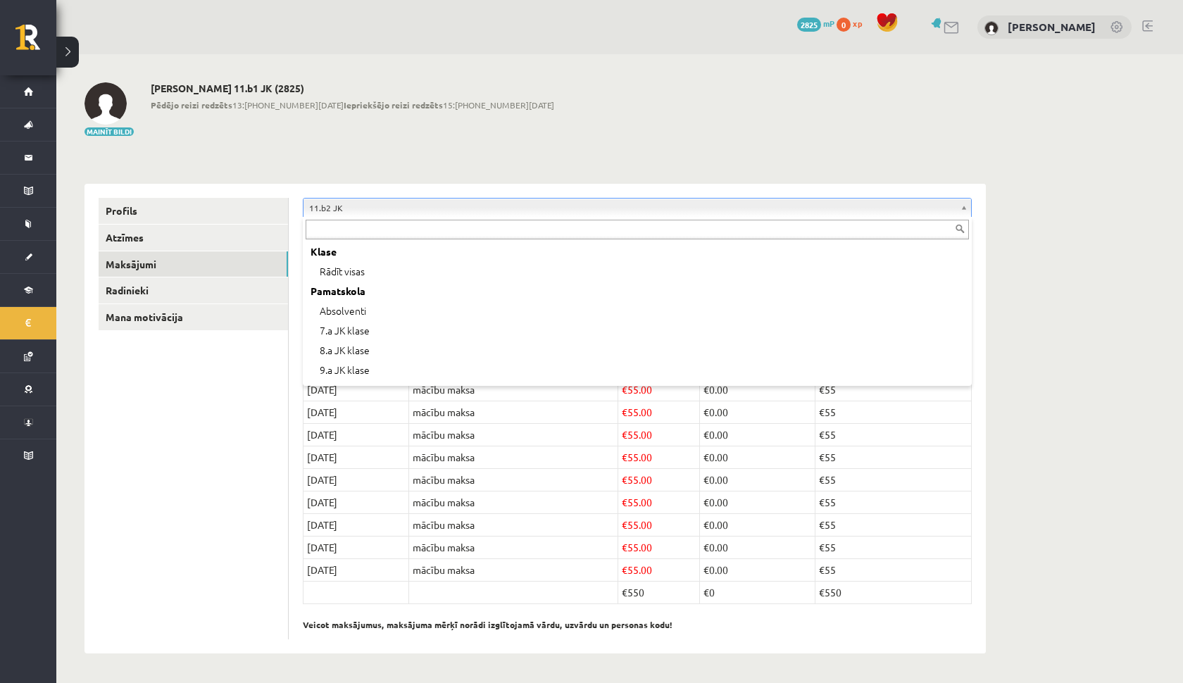
scroll to position [273, 0]
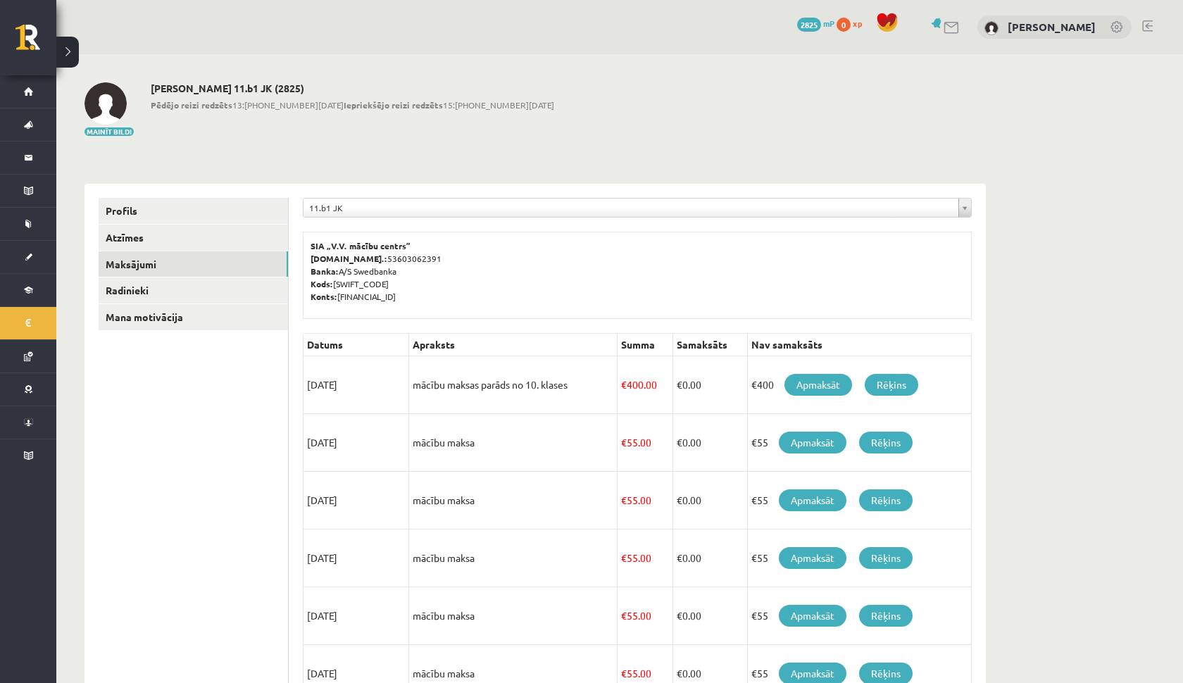
drag, startPoint x: 144, startPoint y: 105, endPoint x: 524, endPoint y: 123, distance: 380.8
click at [524, 123] on div "Mainīt bildi [PERSON_NAME] 11.b1 JK (2825) Pēdējo reizi redzēts 13:[PHONE_NUMBE…" at bounding box center [536, 109] width 902 height 55
drag, startPoint x: 462, startPoint y: 106, endPoint x: 298, endPoint y: 106, distance: 164.1
click at [298, 106] on div "Mainīt bildi [PERSON_NAME] 11.b1 JK (2825) Pēdējo reizi redzēts 13:[PHONE_NUMBE…" at bounding box center [536, 109] width 902 height 55
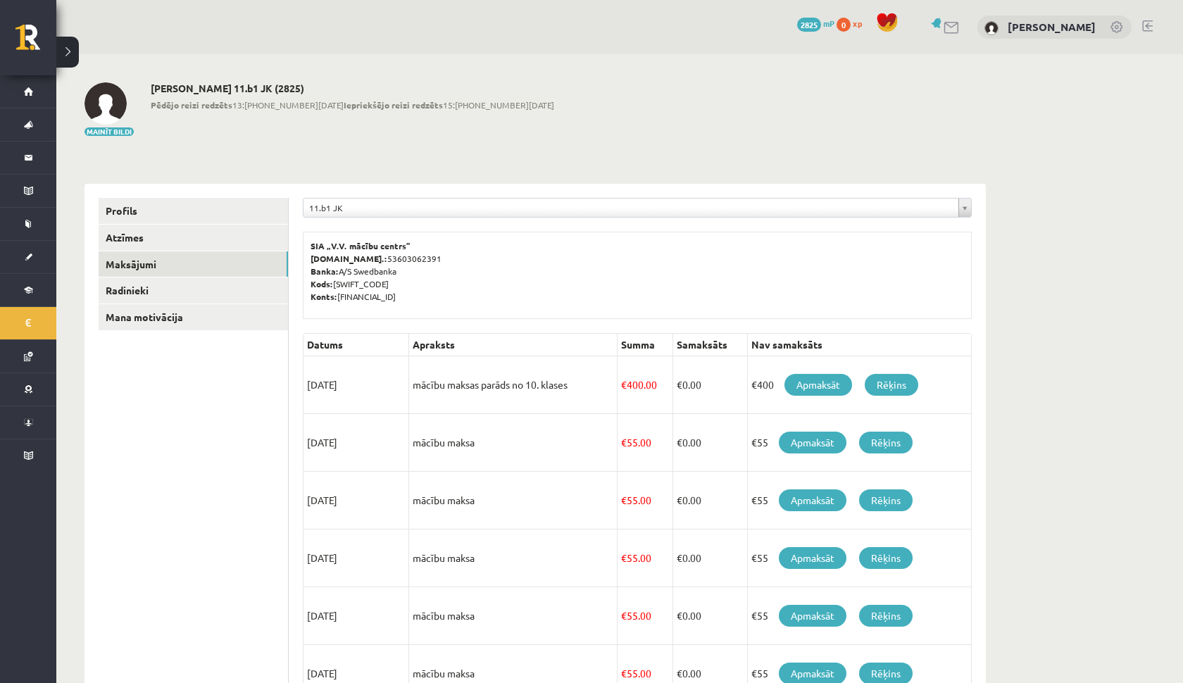
click at [632, 106] on div "Mainīt bildi [PERSON_NAME] 11.b1 JK (2825) Pēdējo reizi redzēts 13:[PHONE_NUMBE…" at bounding box center [536, 109] width 902 height 55
click at [1155, 25] on div "0 Dāvanas 2825 mP 0 xp [PERSON_NAME]" at bounding box center [619, 27] width 1127 height 54
click at [1151, 25] on link at bounding box center [1147, 25] width 11 height 11
